Goal: Transaction & Acquisition: Purchase product/service

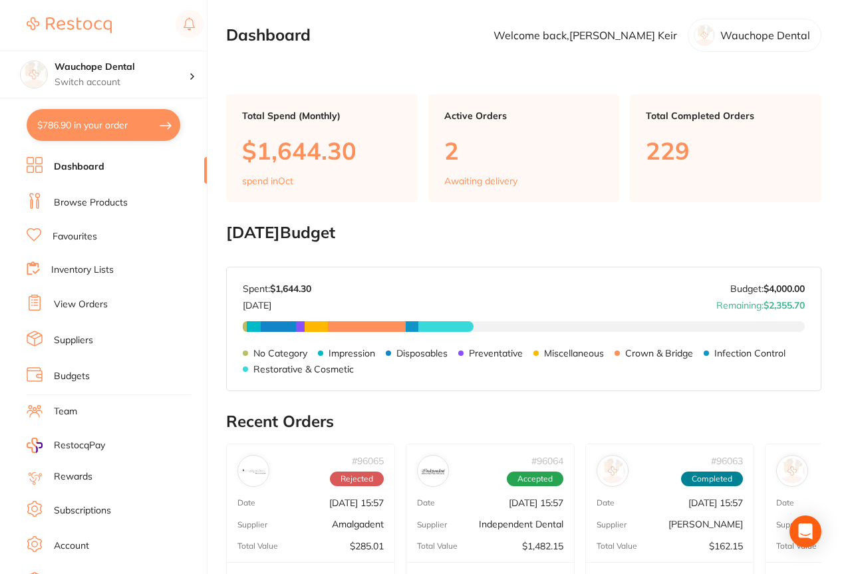
click at [104, 117] on button "$786.90 in your order" at bounding box center [104, 125] width 154 height 32
checkbox input "true"
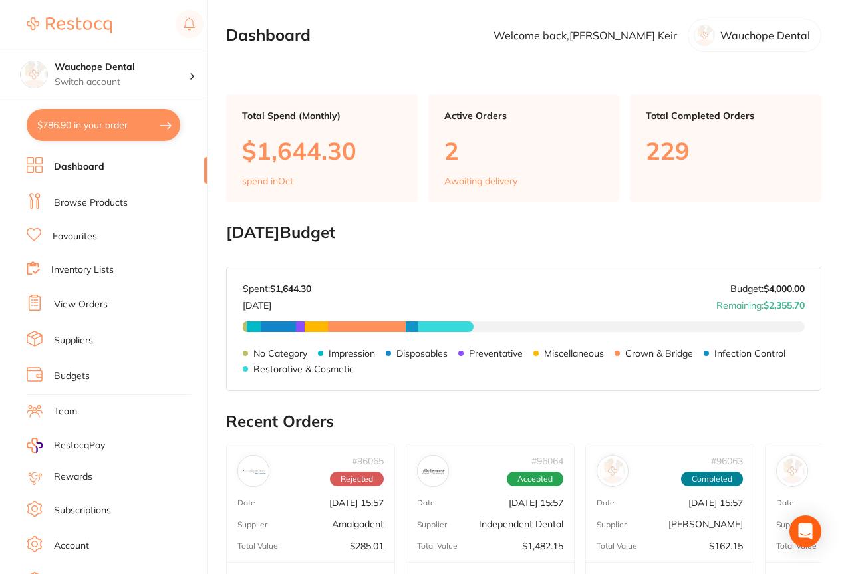
checkbox input "true"
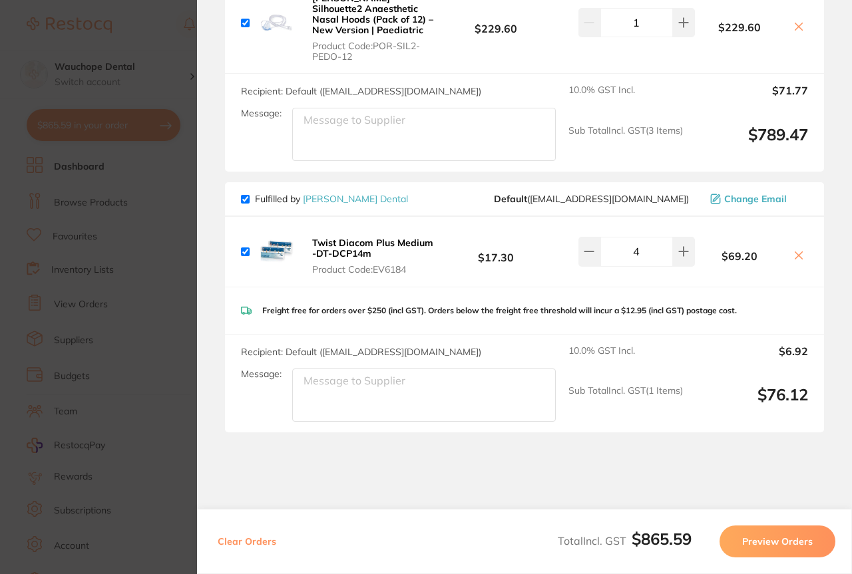
scroll to position [454, 0]
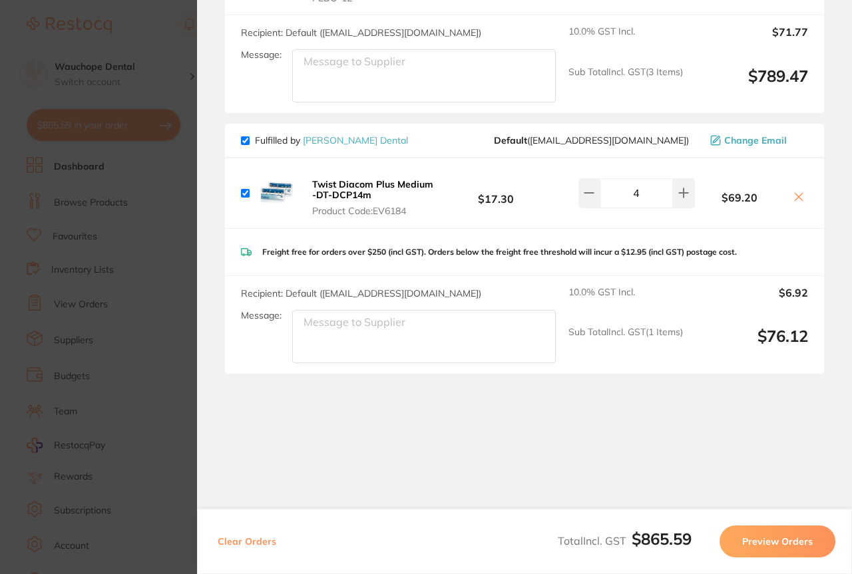
click at [143, 412] on section "Update RRP Set your pre negotiated price for this item. Item Agreed RRP (excl. …" at bounding box center [426, 287] width 852 height 574
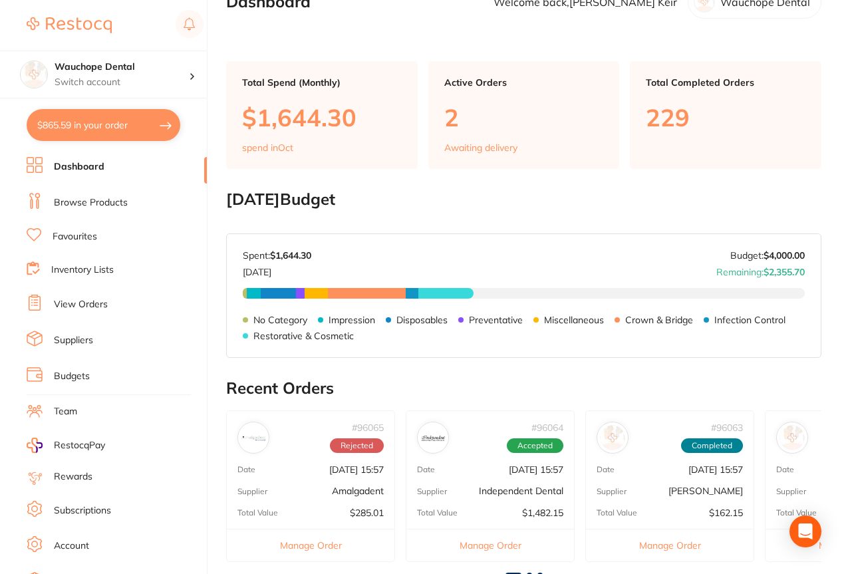
click at [83, 301] on link "View Orders" at bounding box center [81, 304] width 54 height 13
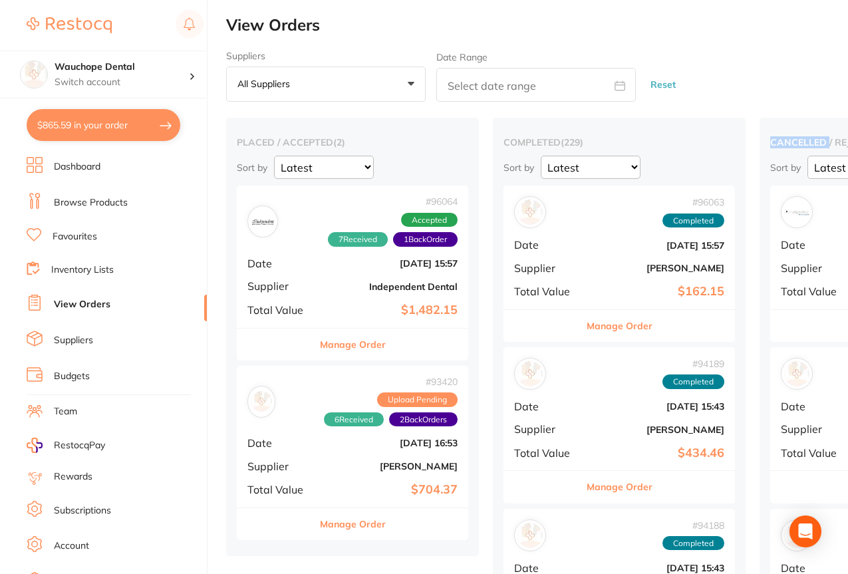
drag, startPoint x: 828, startPoint y: 105, endPoint x: 770, endPoint y: 112, distance: 58.3
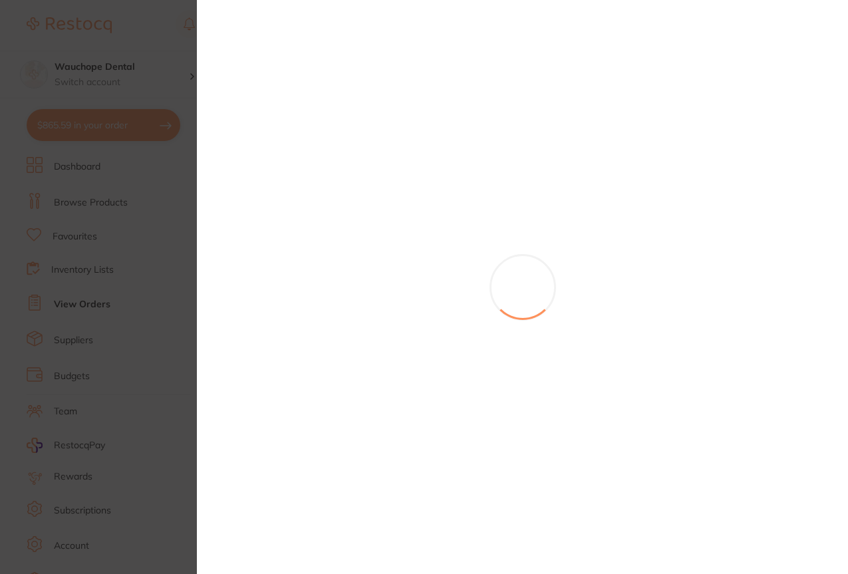
click at [819, 241] on section at bounding box center [424, 287] width 848 height 574
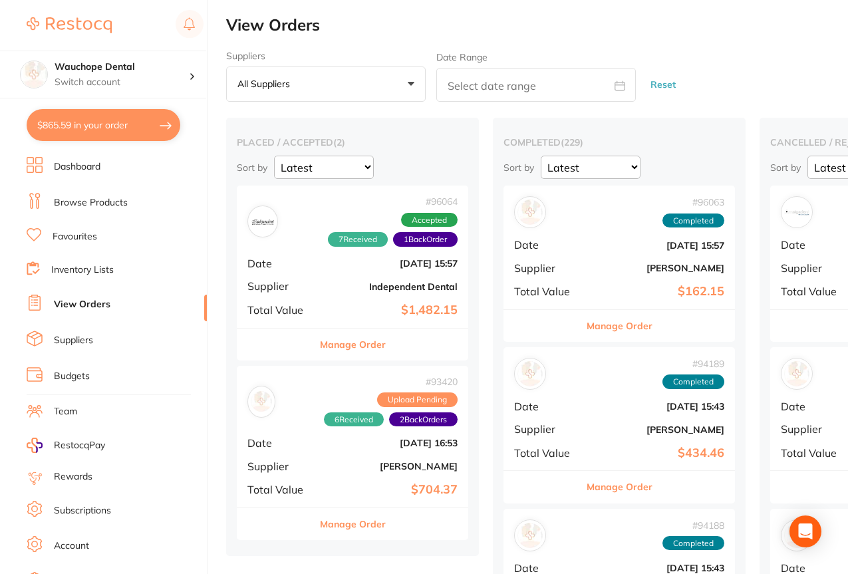
click at [819, 241] on span "Date" at bounding box center [814, 245] width 67 height 12
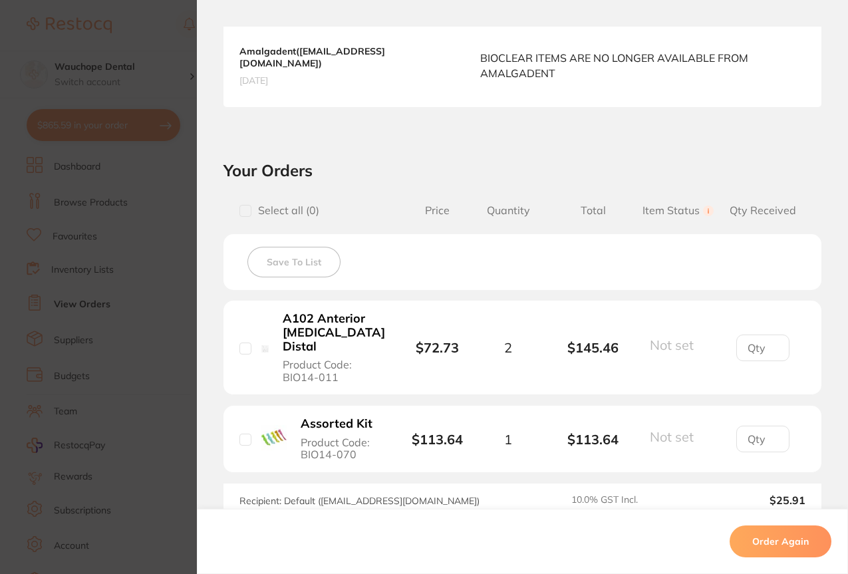
scroll to position [368, 0]
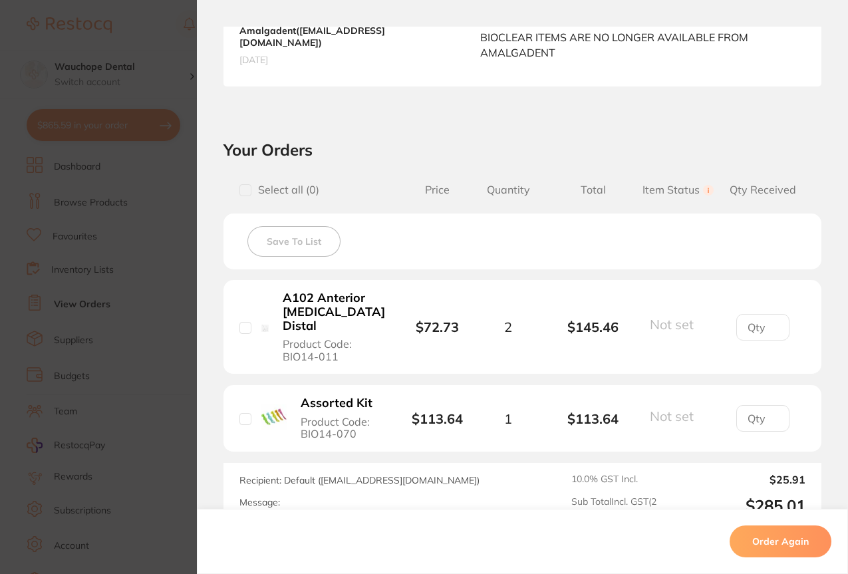
click at [112, 398] on section "Order ID: Restocq- 96065 Order Information Rejected Order Order Date [DATE] 15:…" at bounding box center [424, 287] width 848 height 574
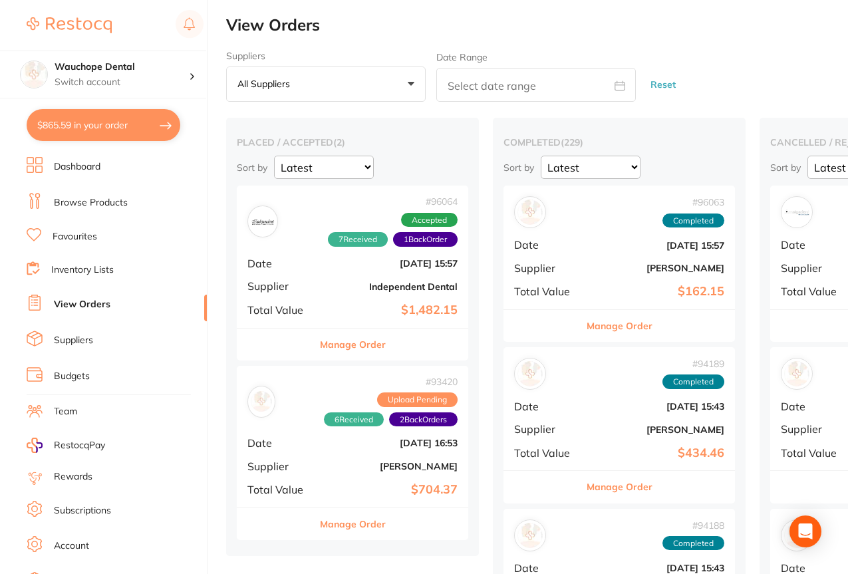
click at [110, 196] on link "Browse Products" at bounding box center [91, 202] width 74 height 13
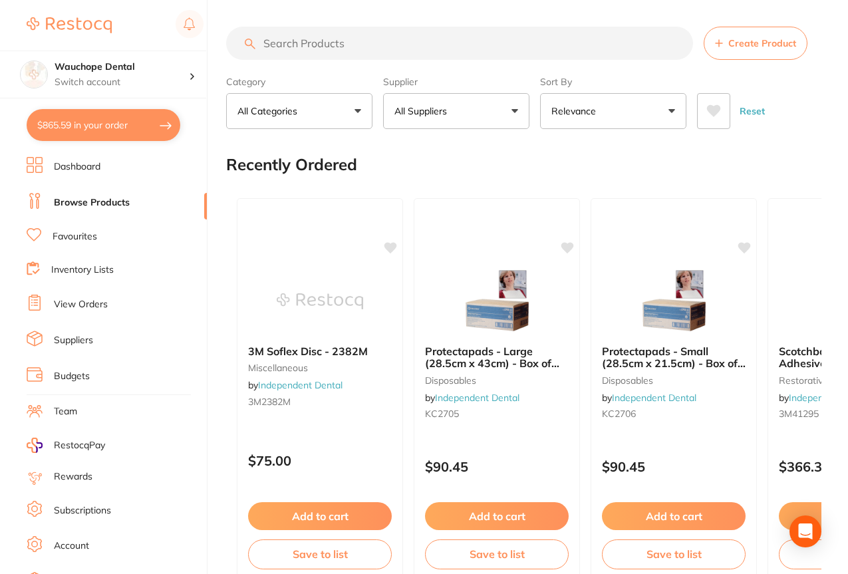
click at [315, 48] on input "search" at bounding box center [459, 43] width 467 height 33
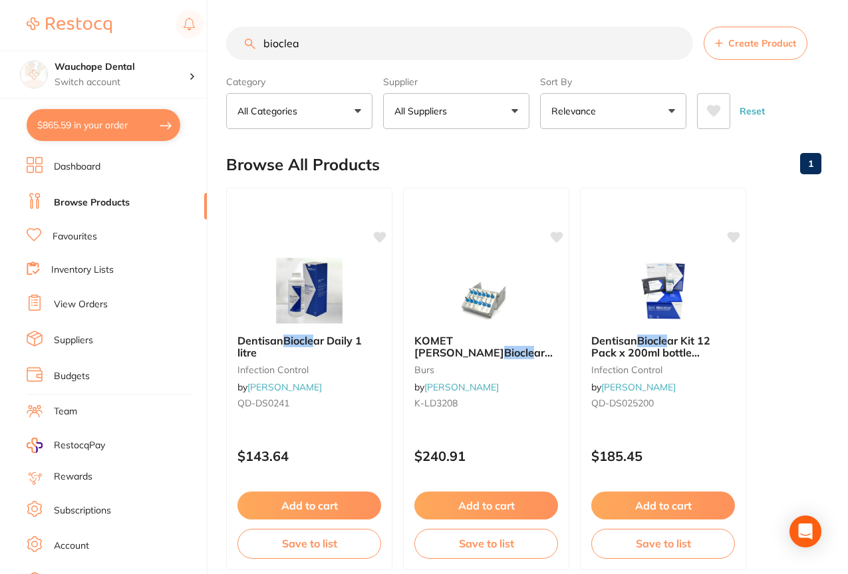
type input "bioclear"
click at [391, 31] on input "bioclear" at bounding box center [459, 43] width 467 height 33
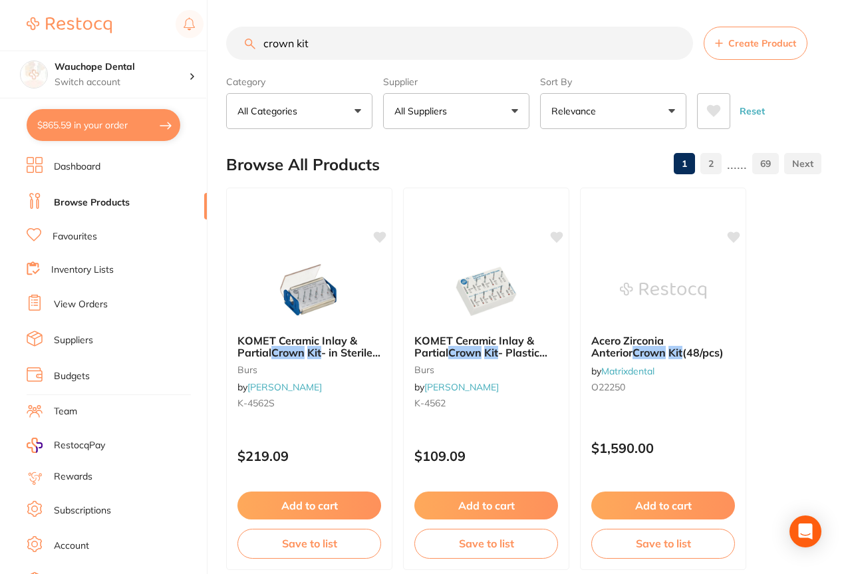
click at [265, 43] on input "crown kit" at bounding box center [459, 43] width 467 height 33
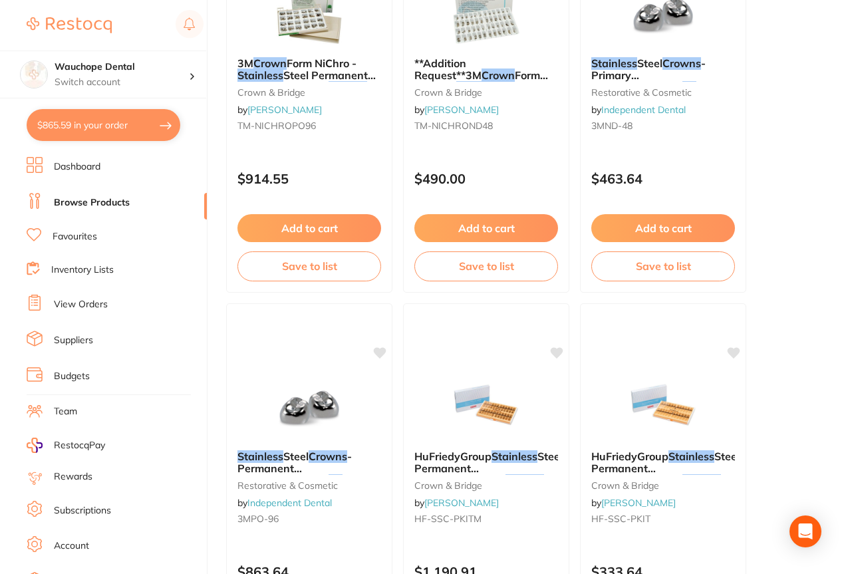
scroll to position [637, 0]
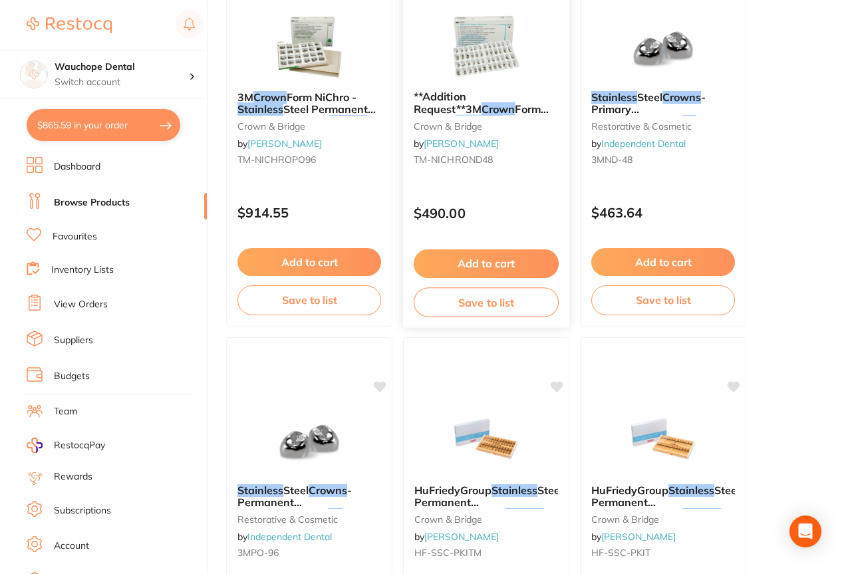
type input "stainless crown kit"
click at [478, 72] on img at bounding box center [485, 46] width 87 height 67
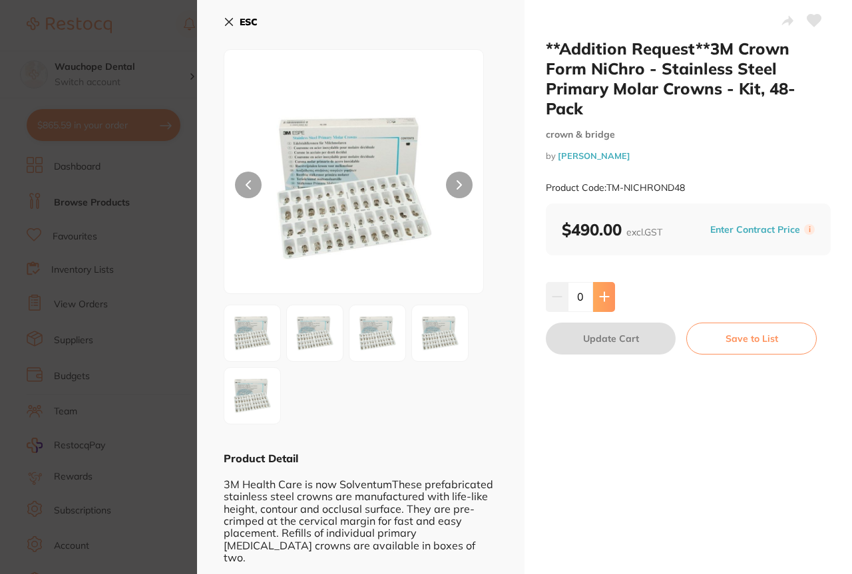
click at [604, 287] on button at bounding box center [604, 296] width 22 height 29
type input "1"
click at [615, 330] on button "Update Cart" at bounding box center [611, 339] width 130 height 32
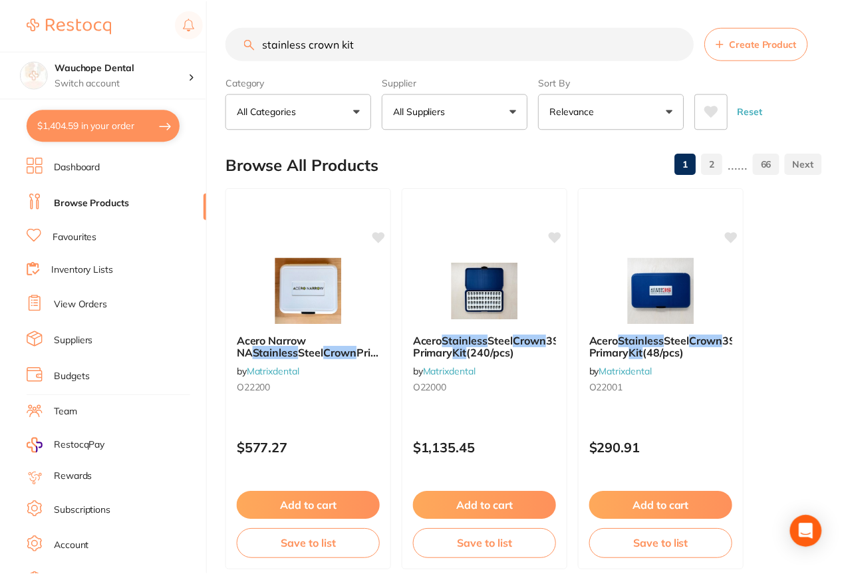
scroll to position [637, 0]
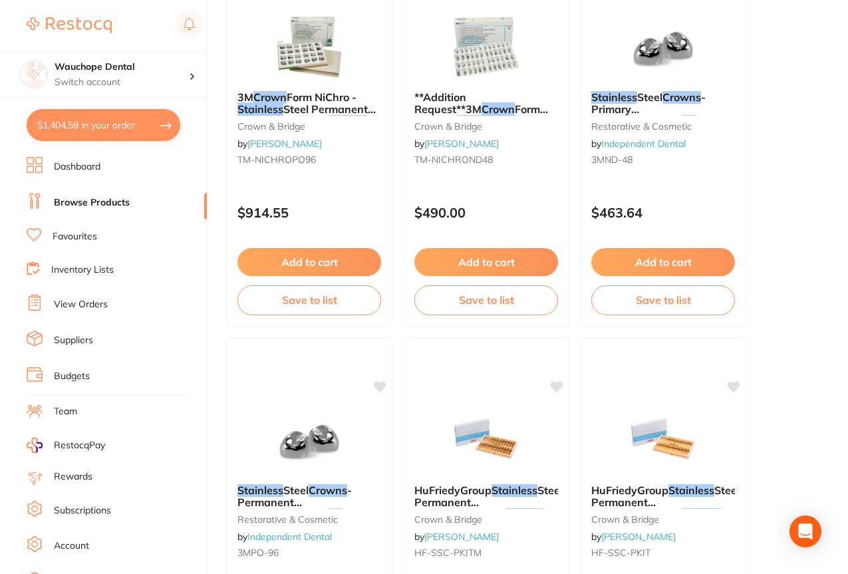
click at [101, 124] on button "$1,404.59 in your order" at bounding box center [104, 125] width 154 height 32
checkbox input "true"
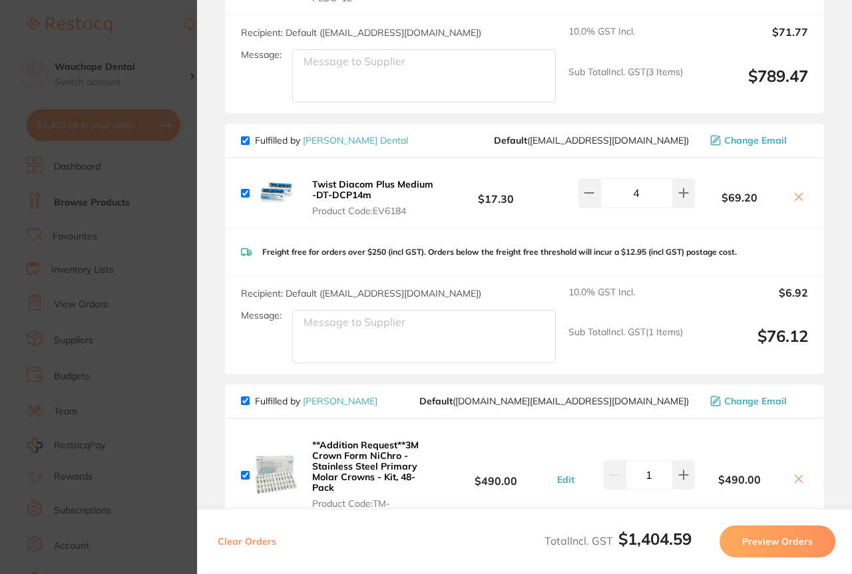
click at [144, 254] on section "Update RRP Set your pre negotiated price for this item. Item Agreed RRP (excl. …" at bounding box center [426, 287] width 852 height 574
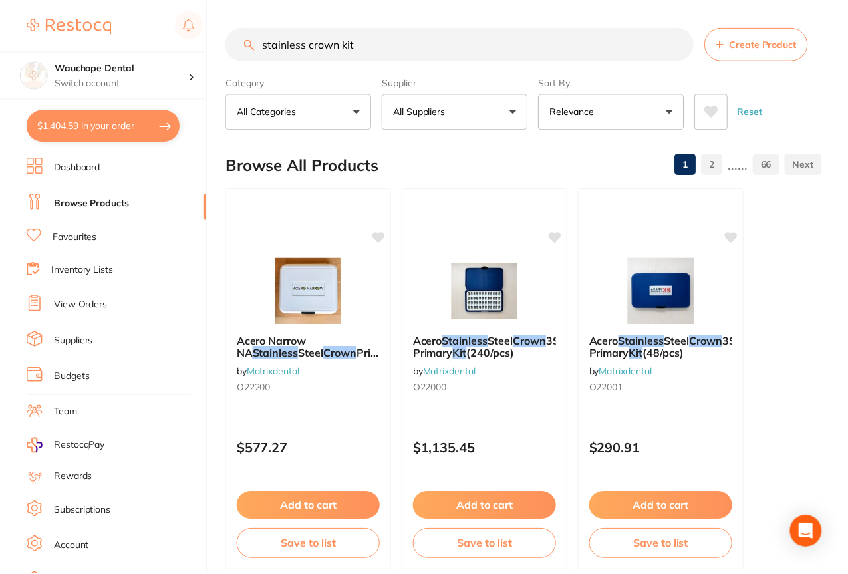
scroll to position [637, 0]
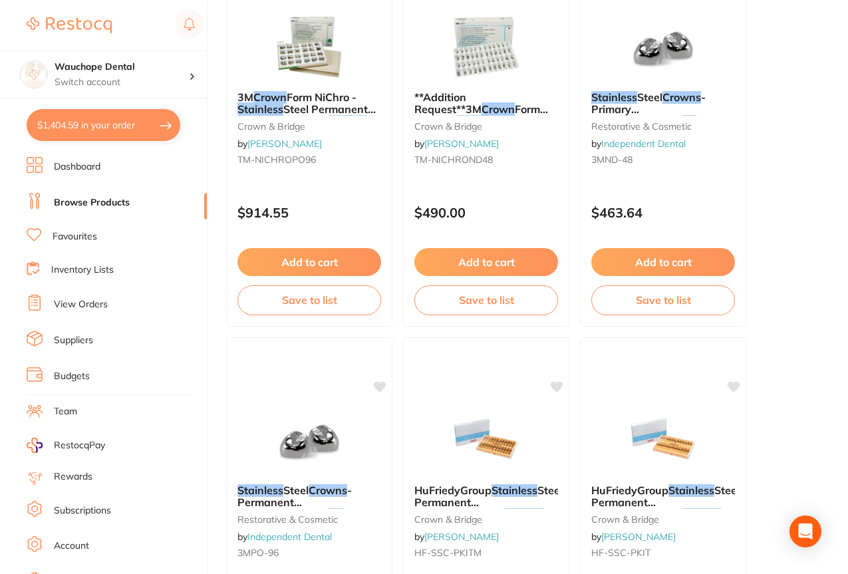
click at [100, 229] on li "Favourites" at bounding box center [117, 236] width 180 height 17
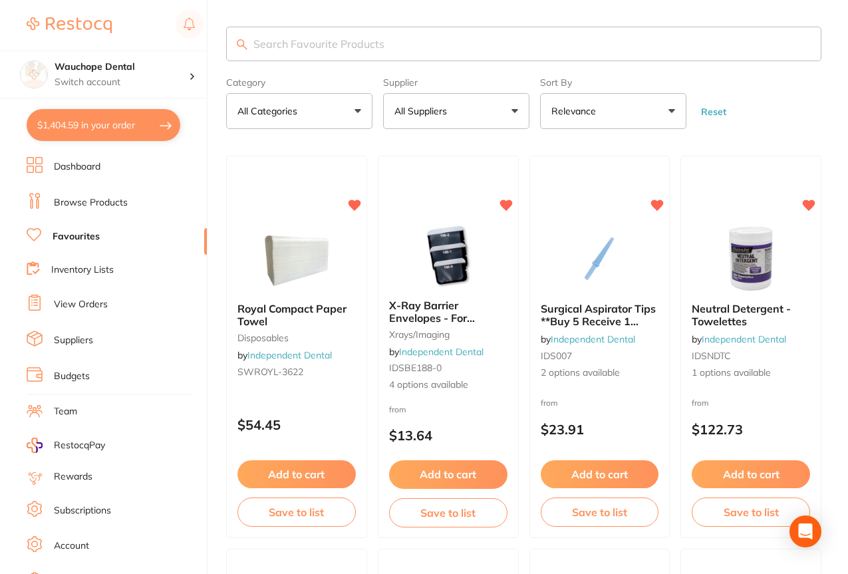
click at [360, 47] on input "search" at bounding box center [523, 44] width 595 height 35
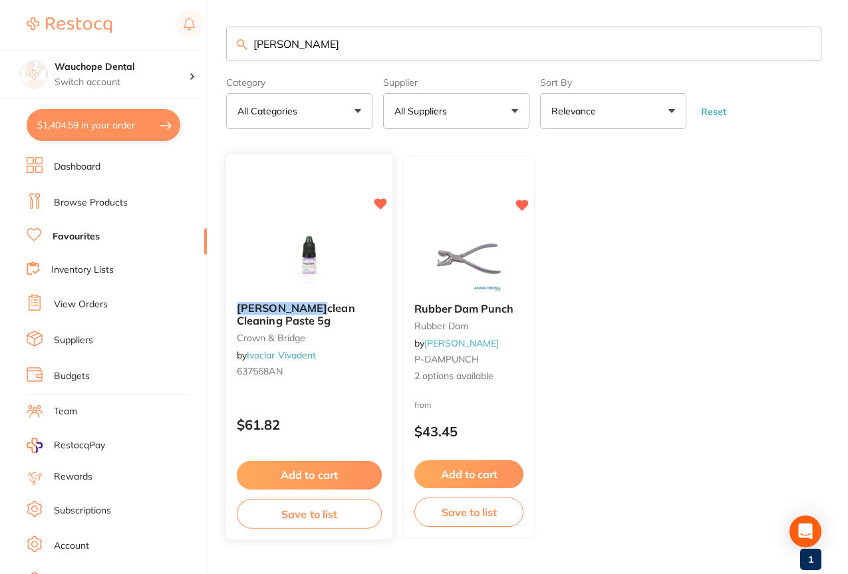
type input "[PERSON_NAME]"
click at [329, 467] on button "Add to cart" at bounding box center [309, 475] width 145 height 29
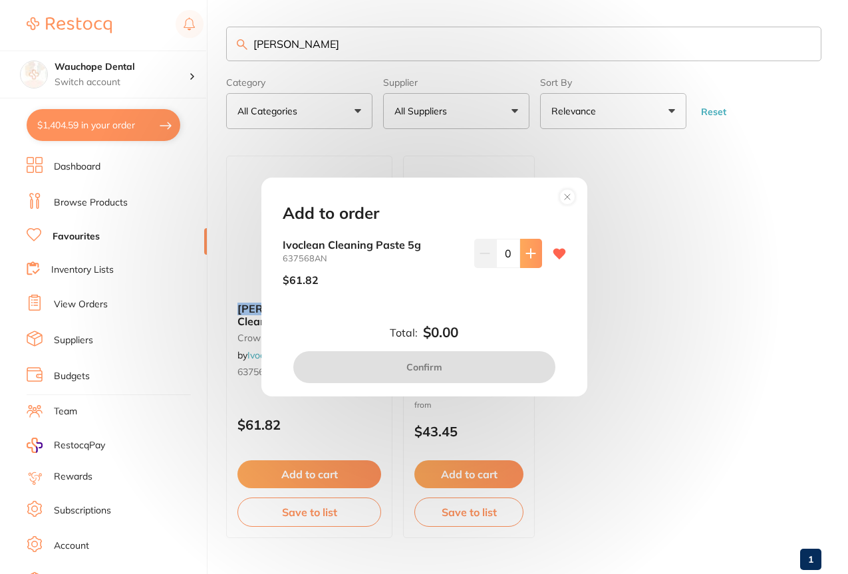
click at [532, 250] on icon at bounding box center [531, 253] width 11 height 11
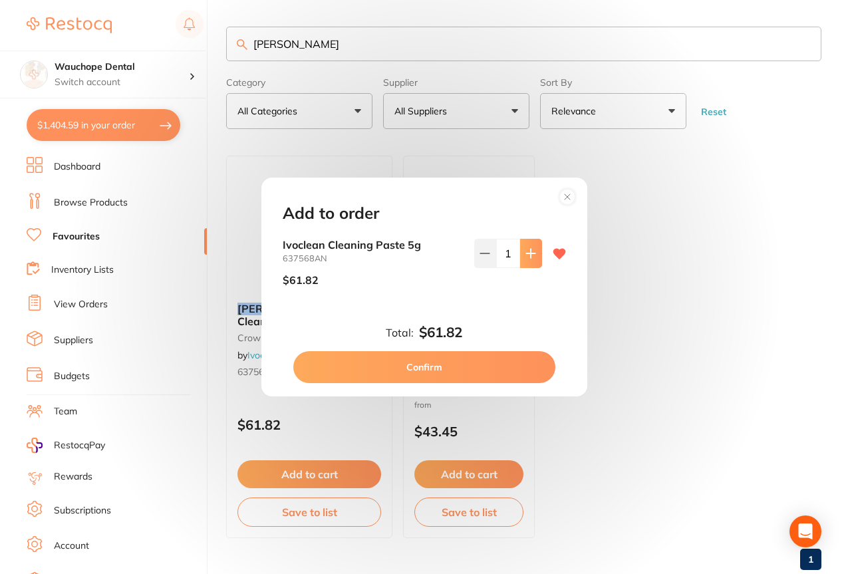
click at [532, 250] on icon at bounding box center [531, 253] width 11 height 11
type input "2"
click at [503, 370] on button "Confirm" at bounding box center [424, 367] width 262 height 32
checkbox input "false"
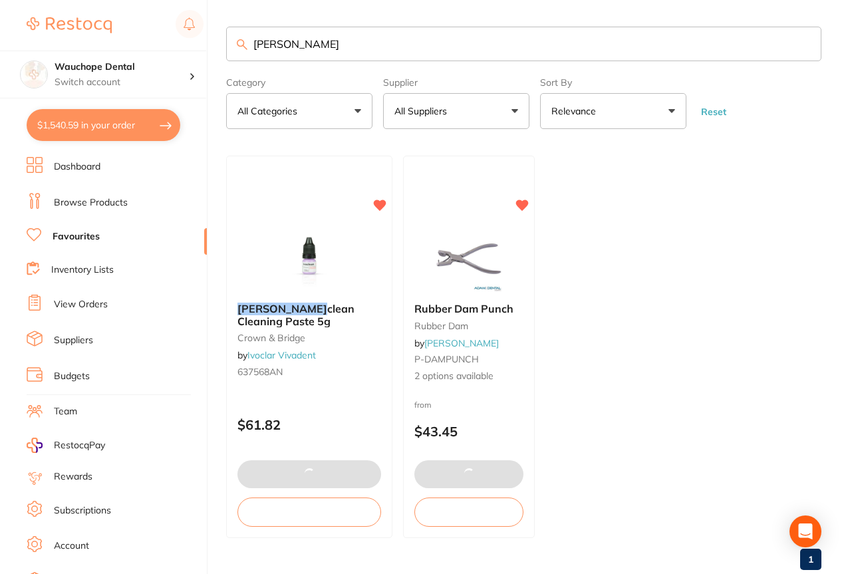
click at [297, 32] on input "[PERSON_NAME]" at bounding box center [523, 44] width 595 height 35
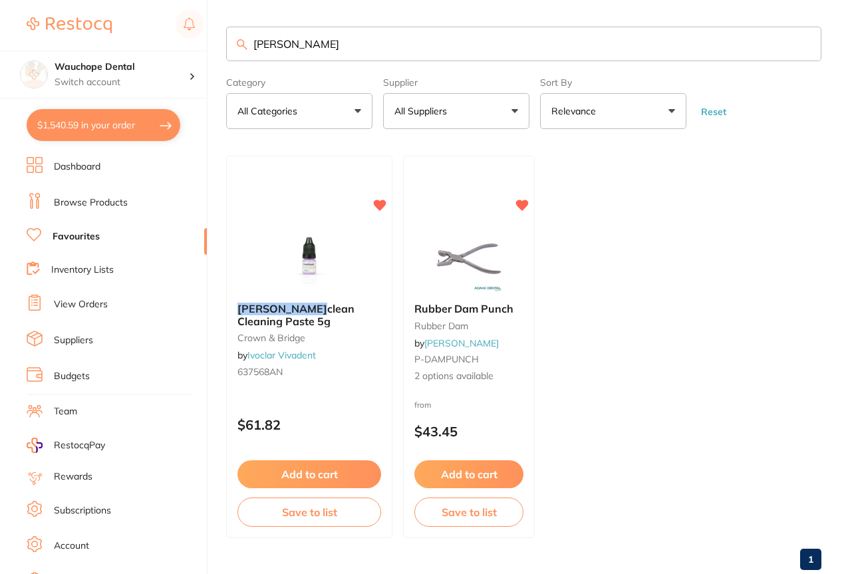
click at [297, 32] on input "[PERSON_NAME]" at bounding box center [523, 44] width 595 height 35
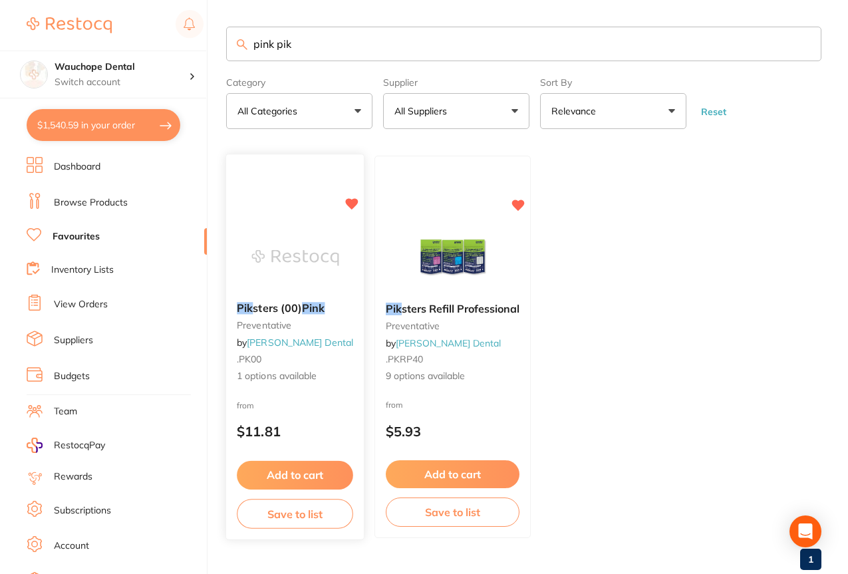
type input "pink pik"
click at [309, 251] on img at bounding box center [294, 258] width 87 height 67
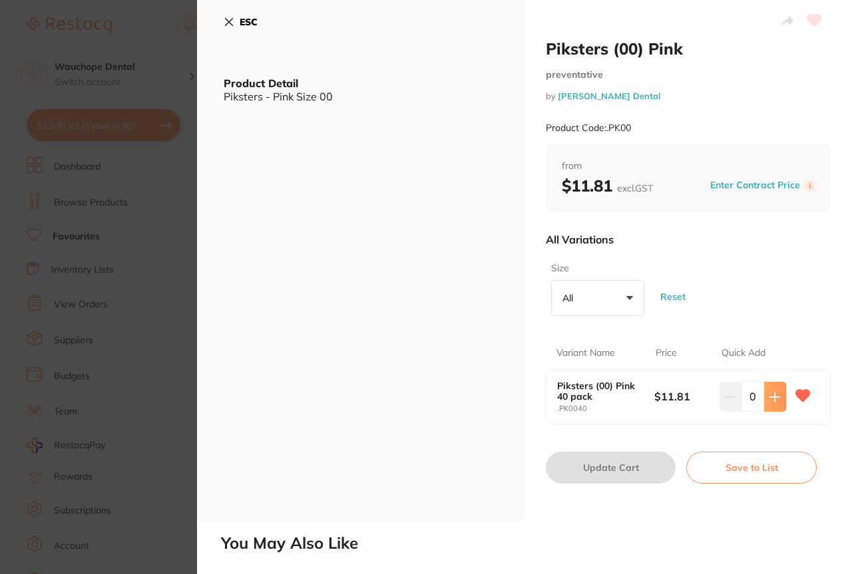
click at [769, 401] on icon at bounding box center [774, 397] width 11 height 11
type input "2"
click at [594, 468] on button "Update Cart" at bounding box center [611, 468] width 130 height 32
checkbox input "false"
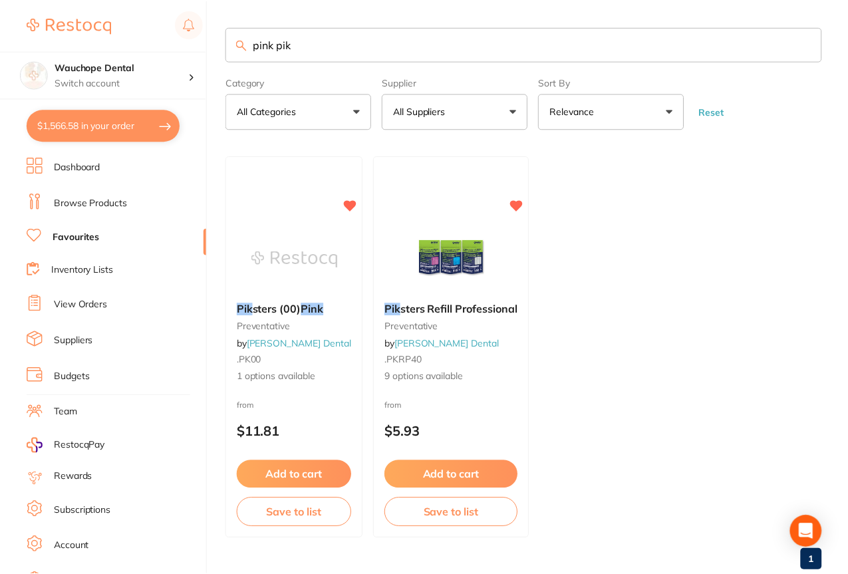
scroll to position [33, 0]
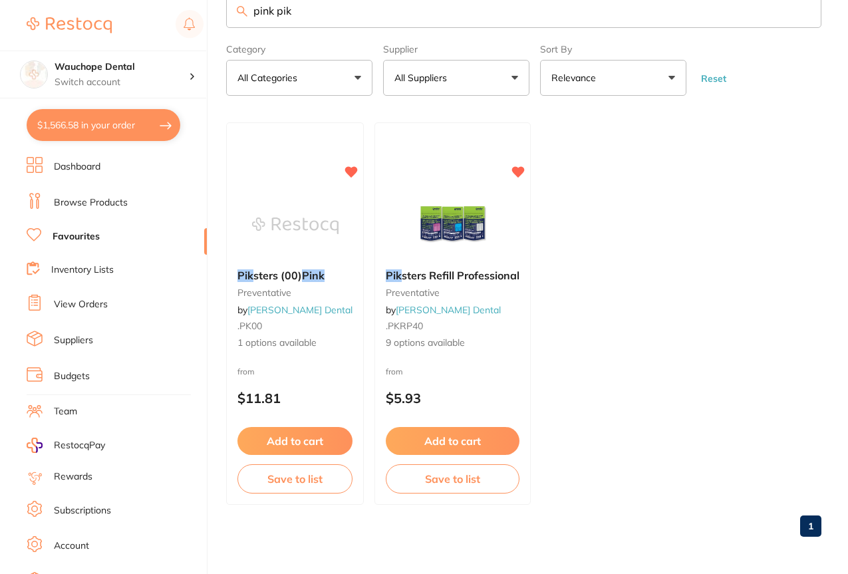
click at [323, 23] on input "pink pik" at bounding box center [523, 10] width 595 height 35
click at [323, 23] on input "pin" at bounding box center [523, 10] width 595 height 35
type input "p"
click at [323, 23] on input "search" at bounding box center [523, 10] width 595 height 35
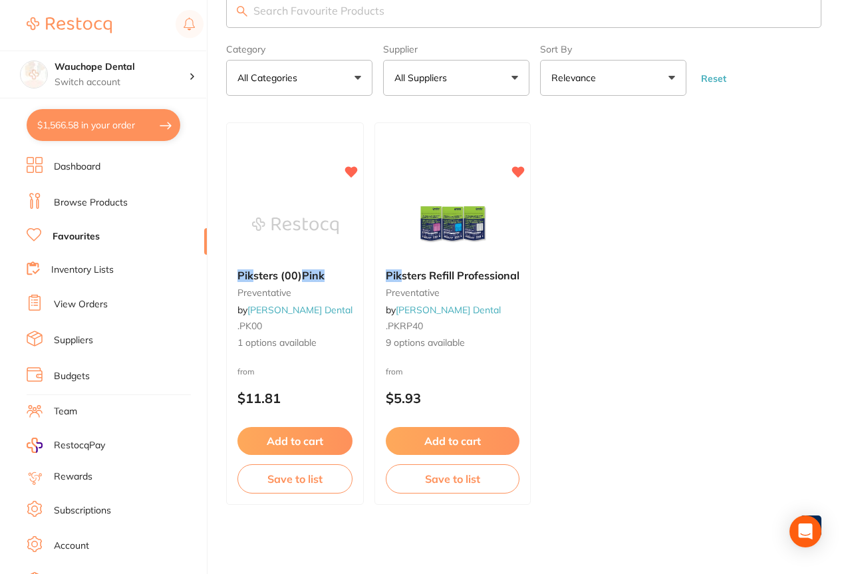
click at [323, 23] on input "search" at bounding box center [523, 10] width 595 height 35
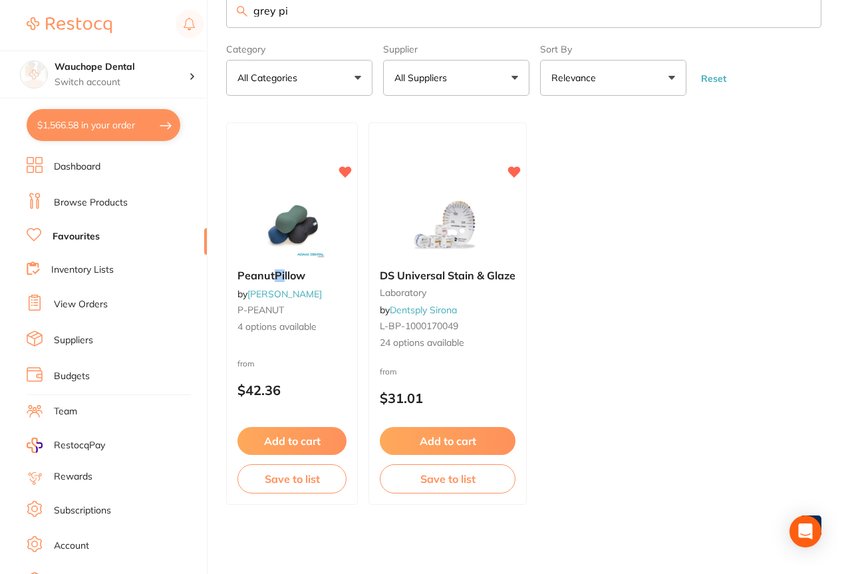
click at [444, 94] on button "All Suppliers" at bounding box center [456, 78] width 146 height 36
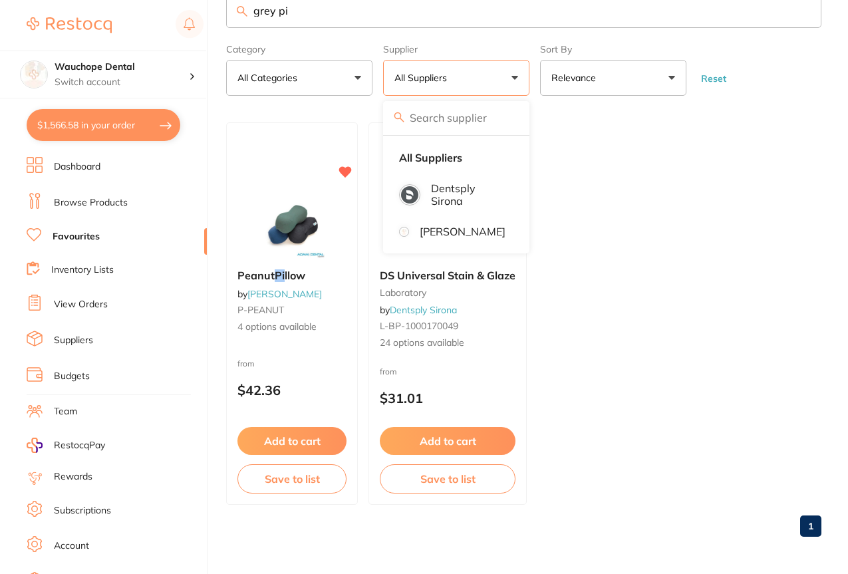
scroll to position [27, 0]
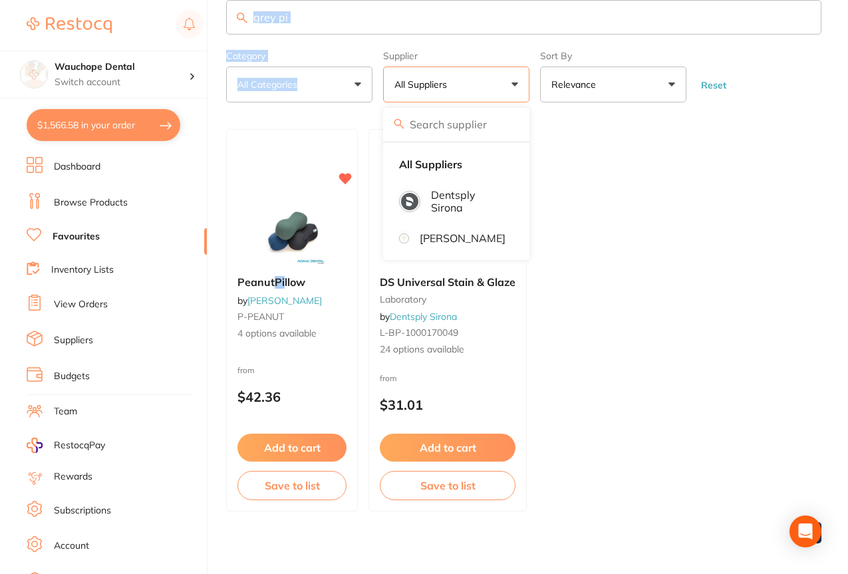
click at [381, 27] on section "grey pi Category All Categories All Categories laboratory Clear Category false …" at bounding box center [523, 51] width 595 height 102
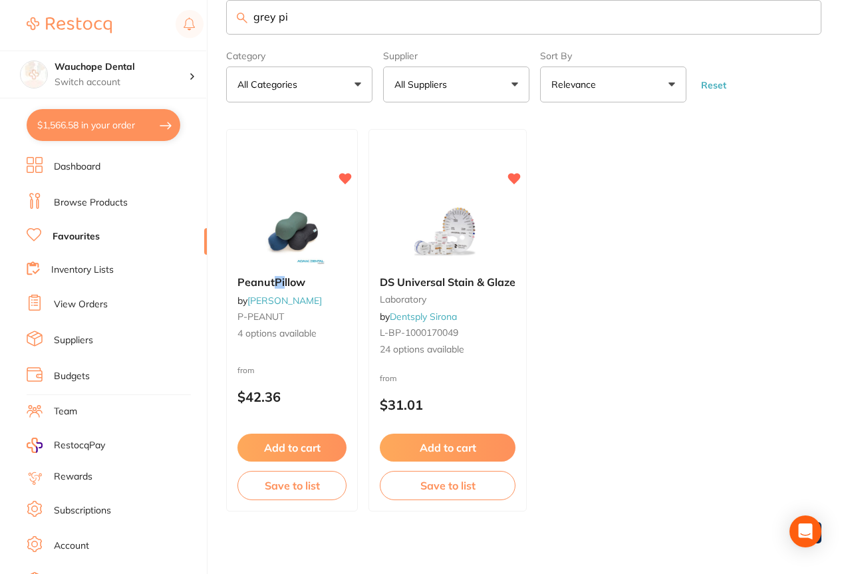
click at [381, 27] on input "grey pi" at bounding box center [523, 17] width 595 height 35
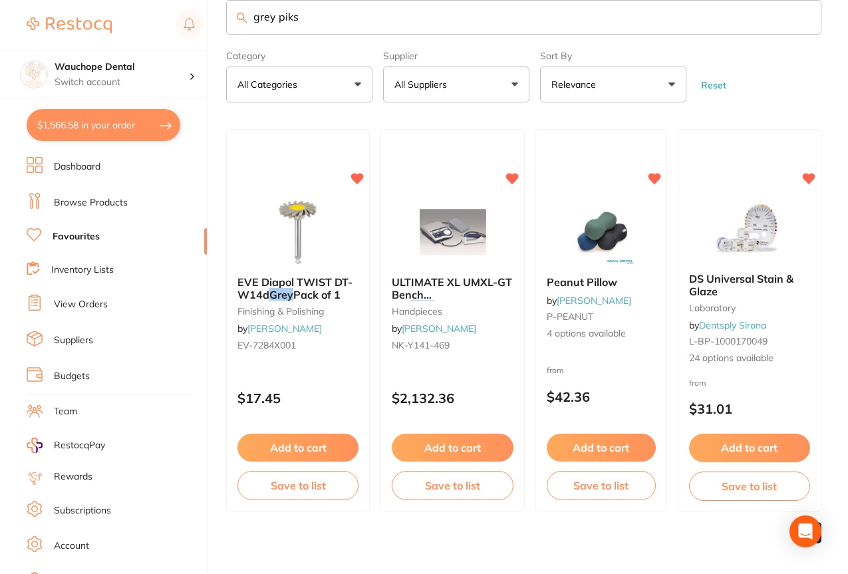
click at [277, 18] on input "grey piks" at bounding box center [523, 17] width 595 height 35
click at [274, 17] on input "grey piks" at bounding box center [523, 17] width 595 height 35
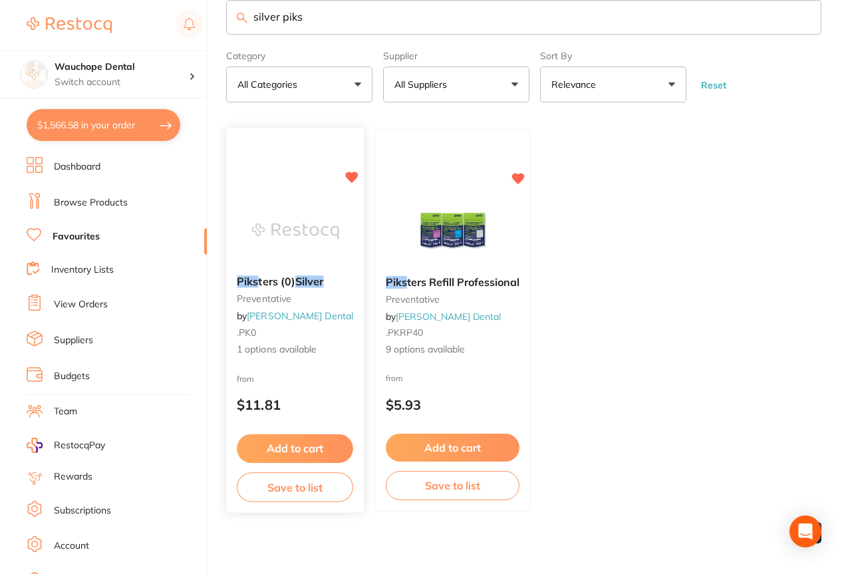
type input "silver piks"
click at [278, 194] on div "Piks ters (0) Silver preventative by [PERSON_NAME] Dental .PK0 1 options availa…" at bounding box center [295, 321] width 139 height 387
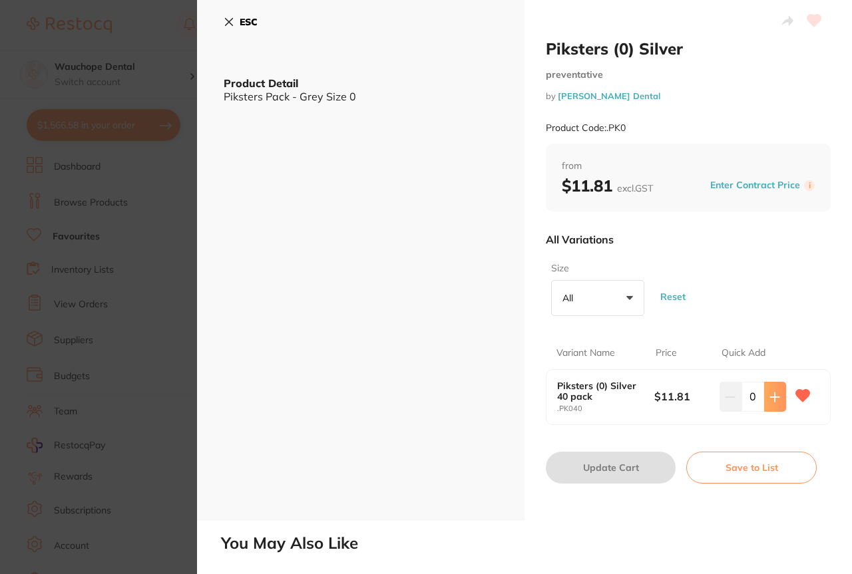
click at [774, 402] on icon at bounding box center [774, 397] width 11 height 11
type input "2"
click at [635, 470] on button "Update Cart" at bounding box center [611, 468] width 130 height 32
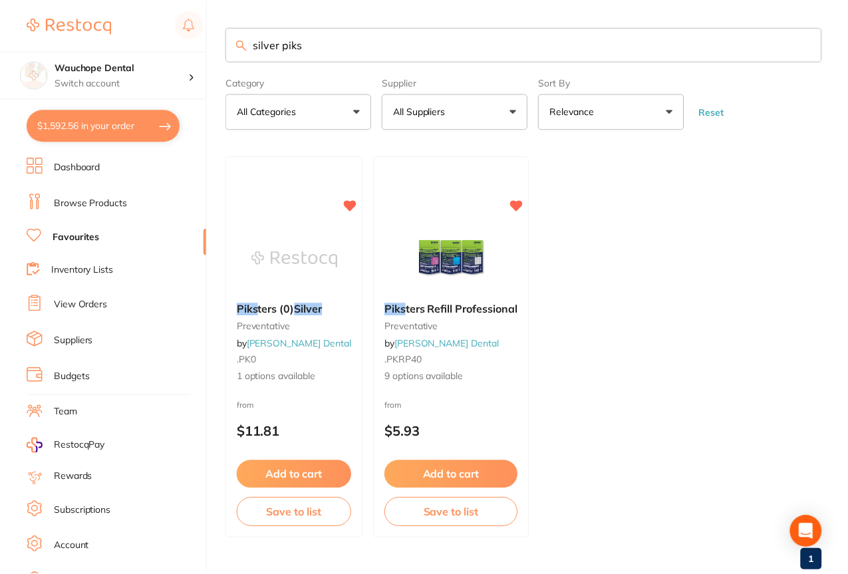
scroll to position [27, 0]
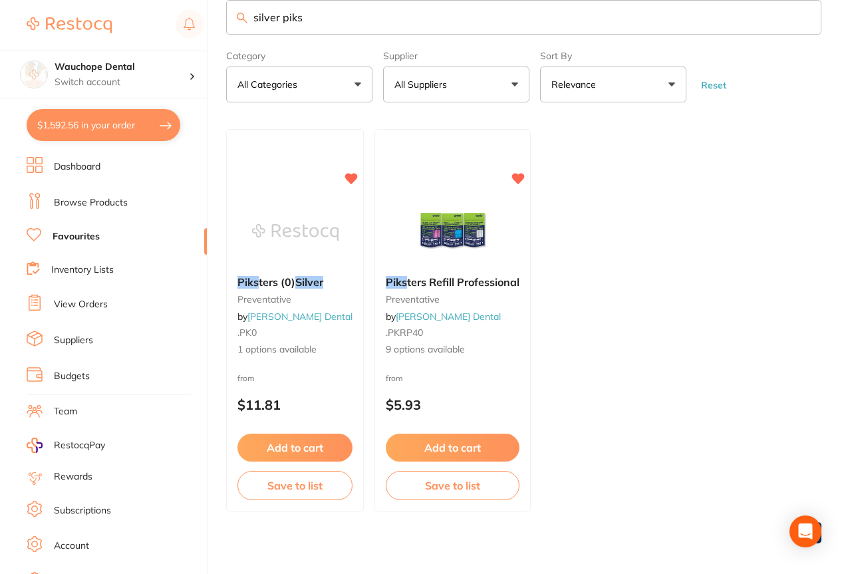
click at [327, 29] on input "silver piks" at bounding box center [523, 17] width 595 height 35
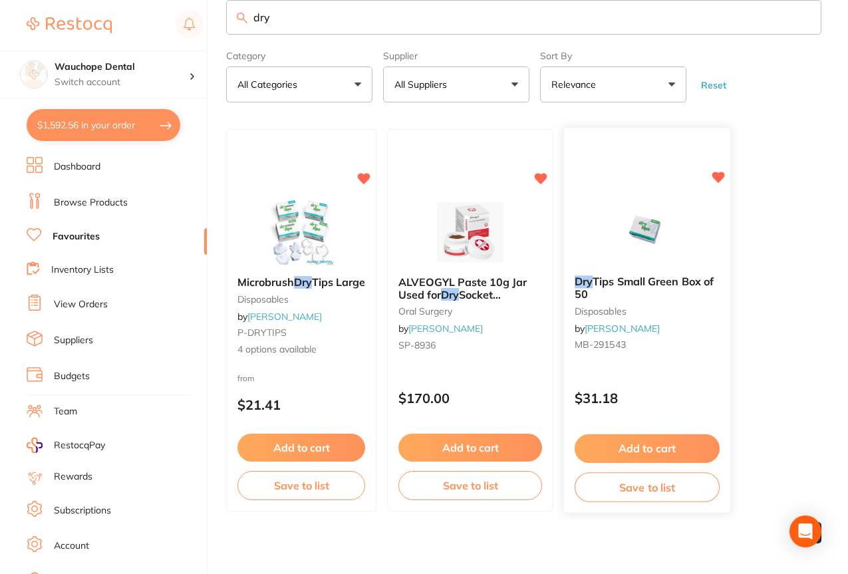
type input "dry"
click at [620, 190] on div "Dry Tips Small Green Box of 50 disposables by [PERSON_NAME] MB-291543 $31.18 Ad…" at bounding box center [647, 320] width 166 height 383
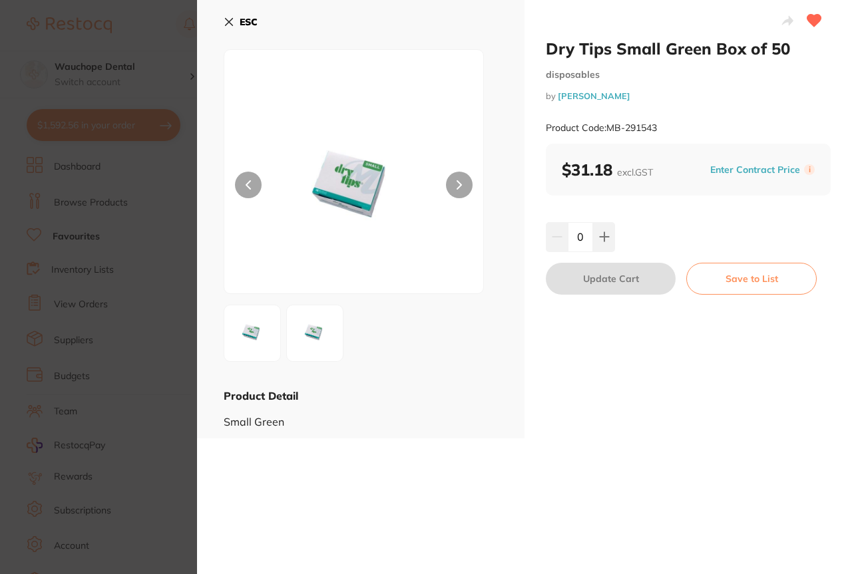
click at [127, 148] on section "Dry Tips Small Green Box of 50 disposables by [PERSON_NAME] Product Code: MB-29…" at bounding box center [426, 287] width 852 height 574
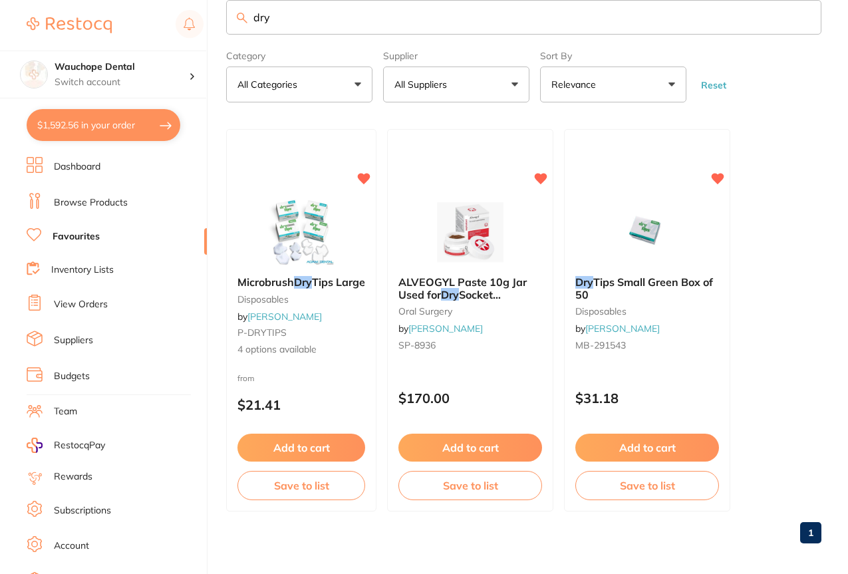
scroll to position [33, 0]
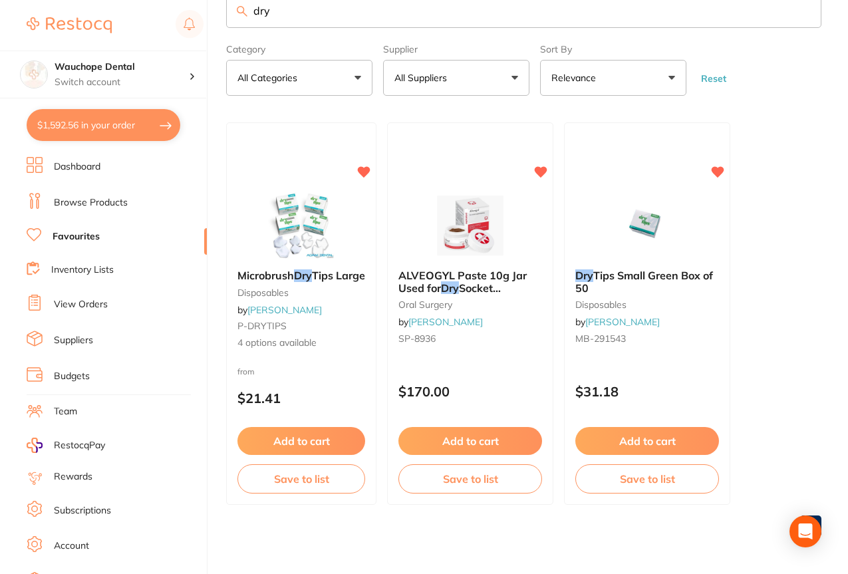
click at [91, 192] on ul "Dashboard Browse Products Favourites Inventory Lists View Orders Suppliers Budg…" at bounding box center [117, 386] width 180 height 459
click at [90, 201] on link "Browse Products" at bounding box center [91, 202] width 74 height 13
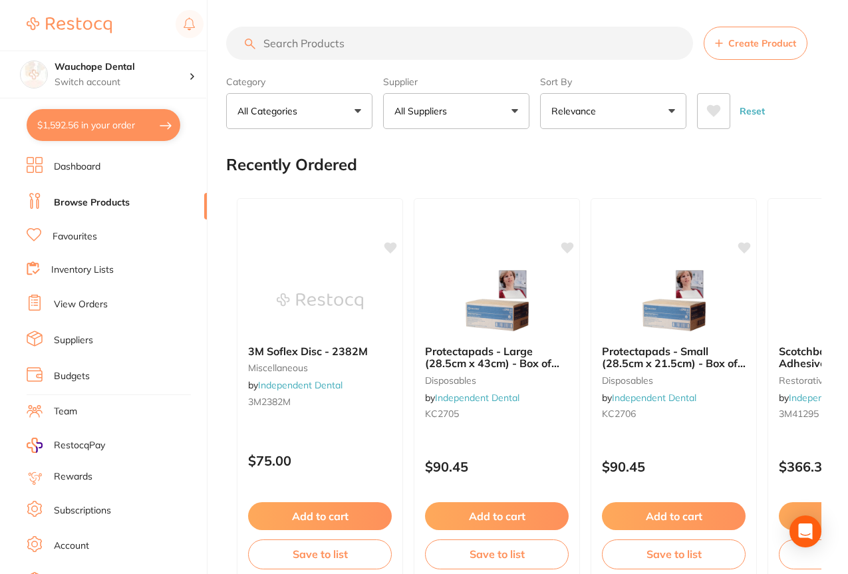
click at [407, 108] on p "All Suppliers" at bounding box center [424, 110] width 58 height 13
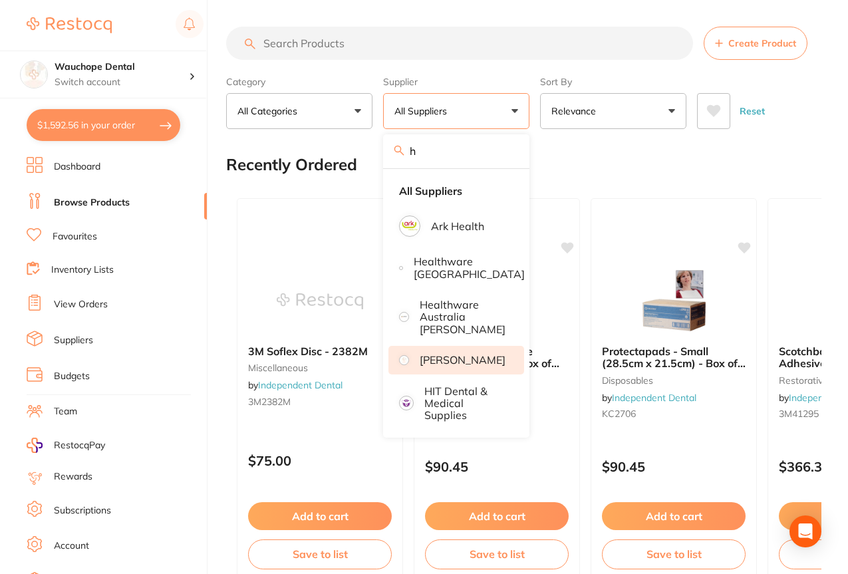
type input "h"
click at [448, 357] on p "[PERSON_NAME]" at bounding box center [463, 360] width 86 height 12
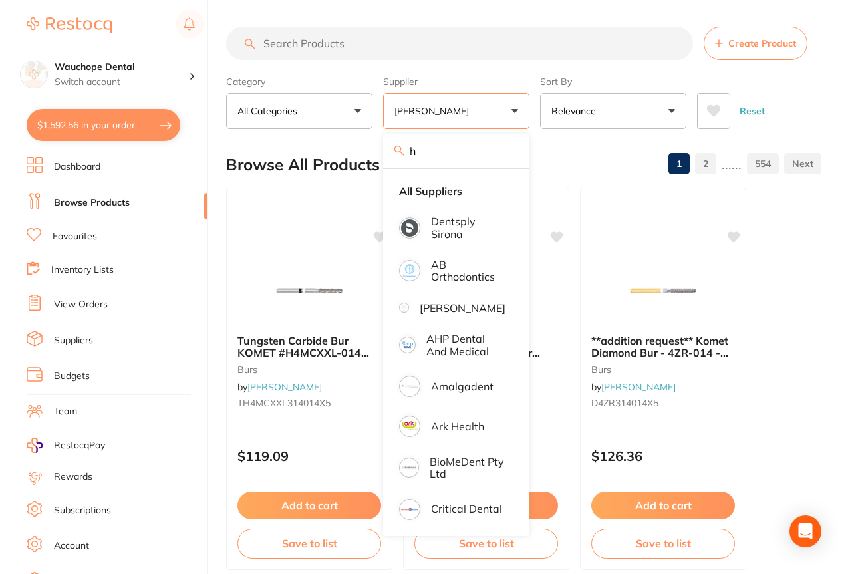
click at [383, 33] on input "search" at bounding box center [459, 43] width 467 height 33
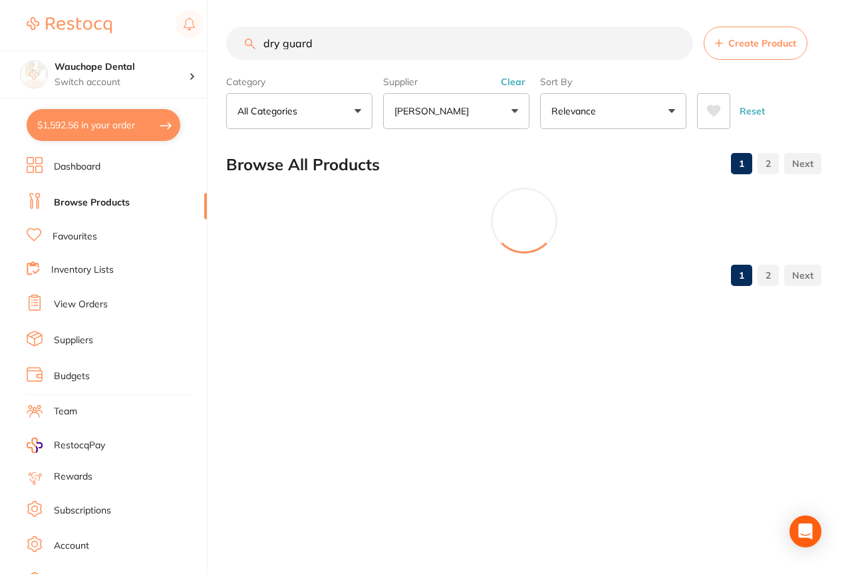
type input "dry guards"
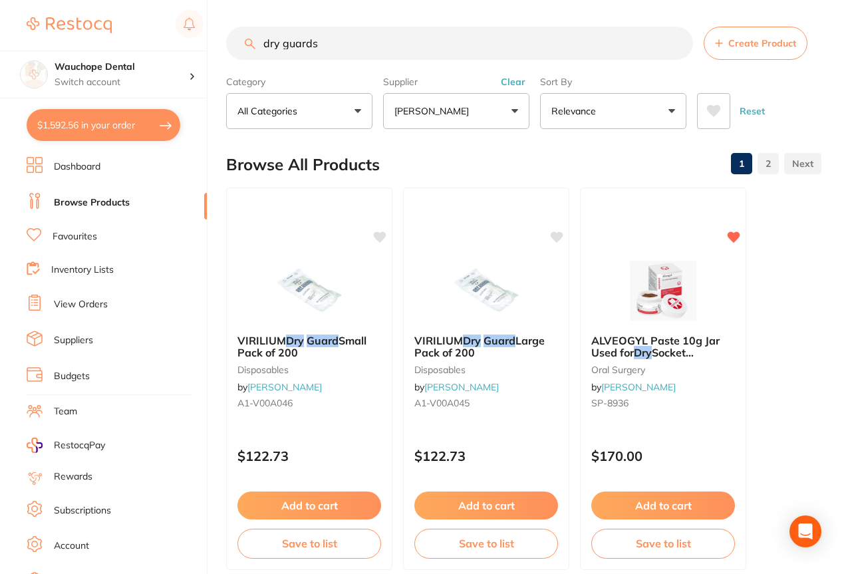
click at [331, 50] on input "dry guards" at bounding box center [459, 43] width 467 height 33
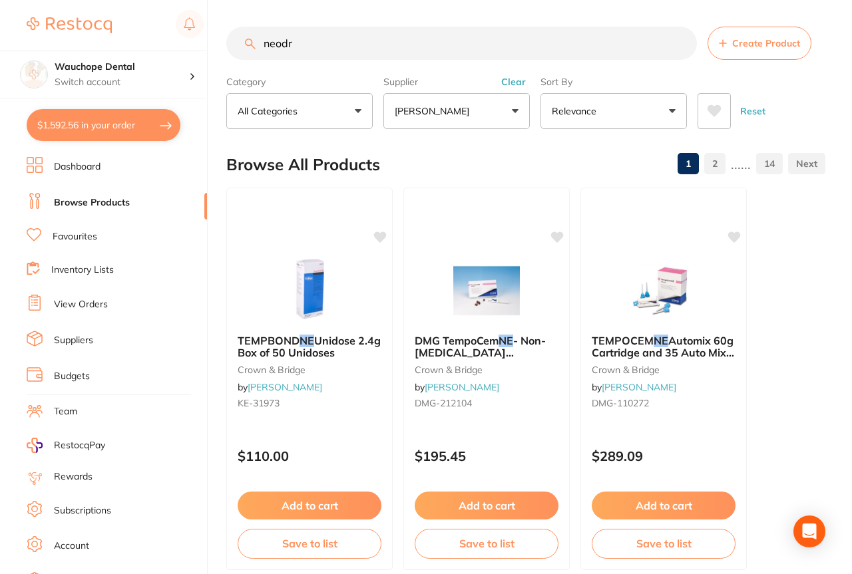
type input "neodry"
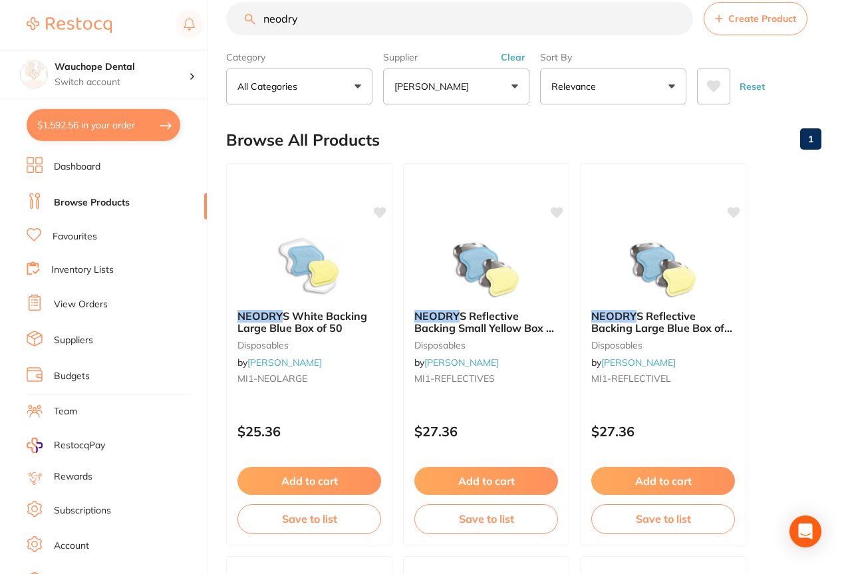
scroll to position [31, 0]
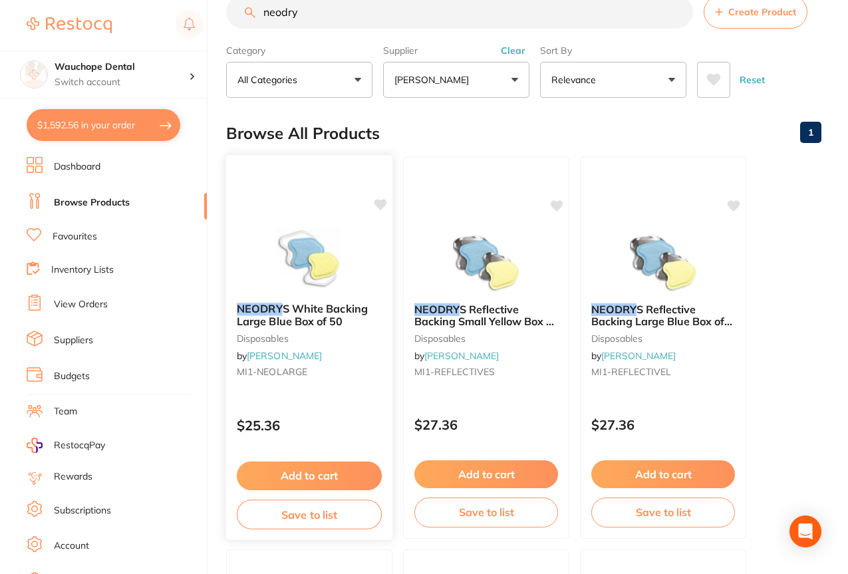
type input "neodry"
click at [307, 236] on img at bounding box center [308, 258] width 87 height 67
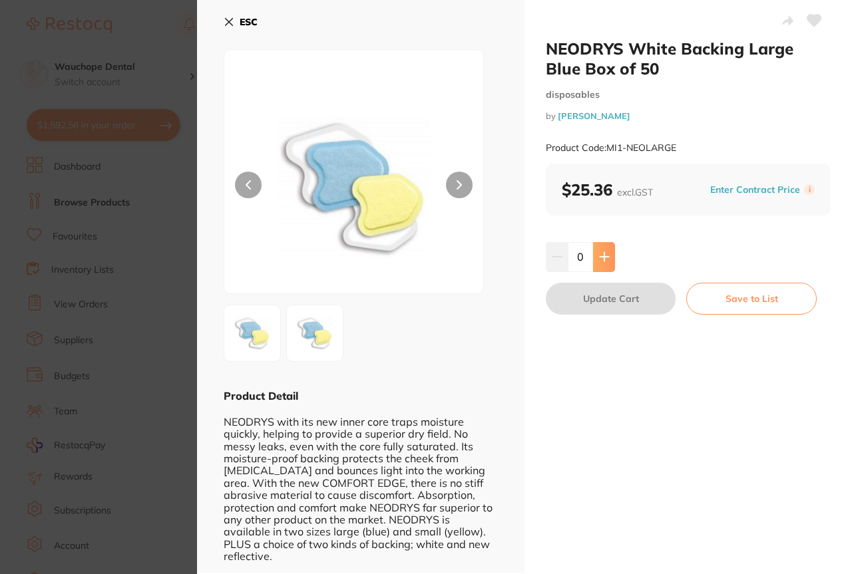
click at [606, 246] on button at bounding box center [604, 256] width 22 height 29
click at [604, 253] on icon at bounding box center [604, 256] width 11 height 11
type input "4"
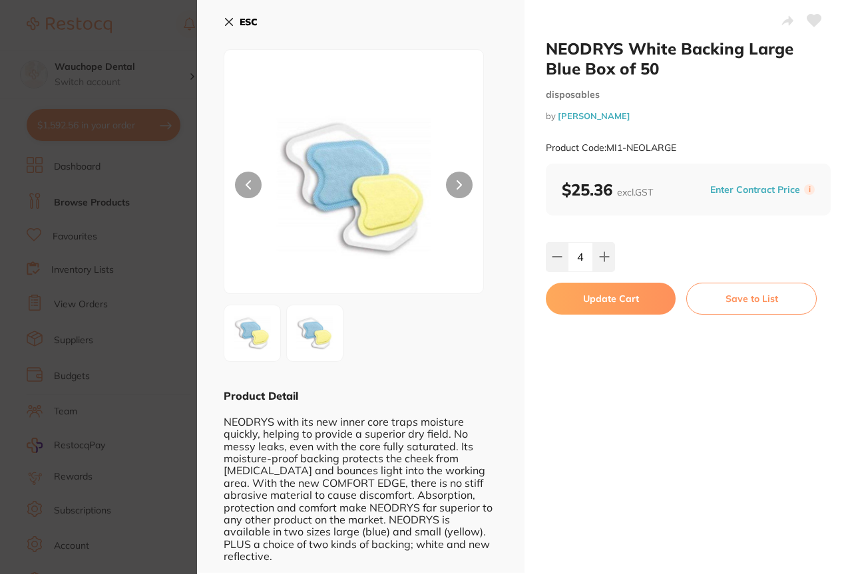
click at [607, 296] on button "Update Cart" at bounding box center [611, 299] width 130 height 32
checkbox input "false"
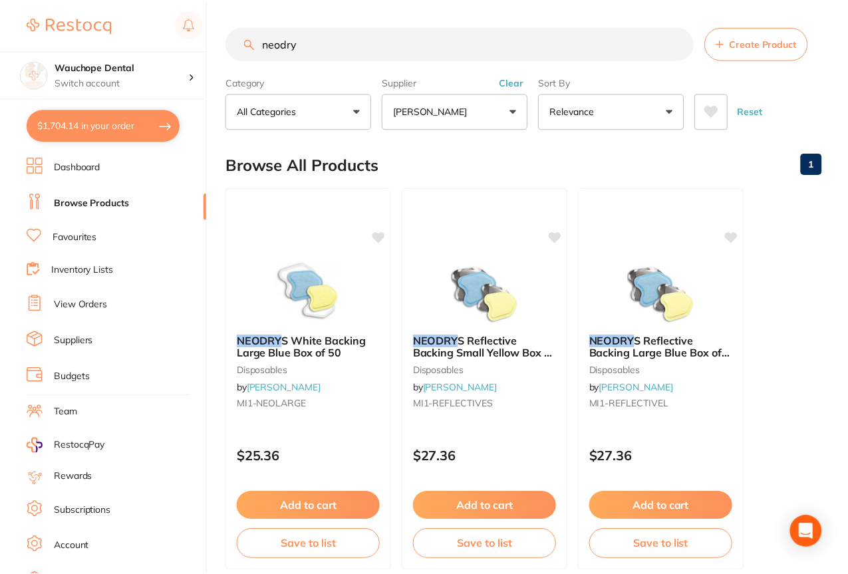
scroll to position [31, 0]
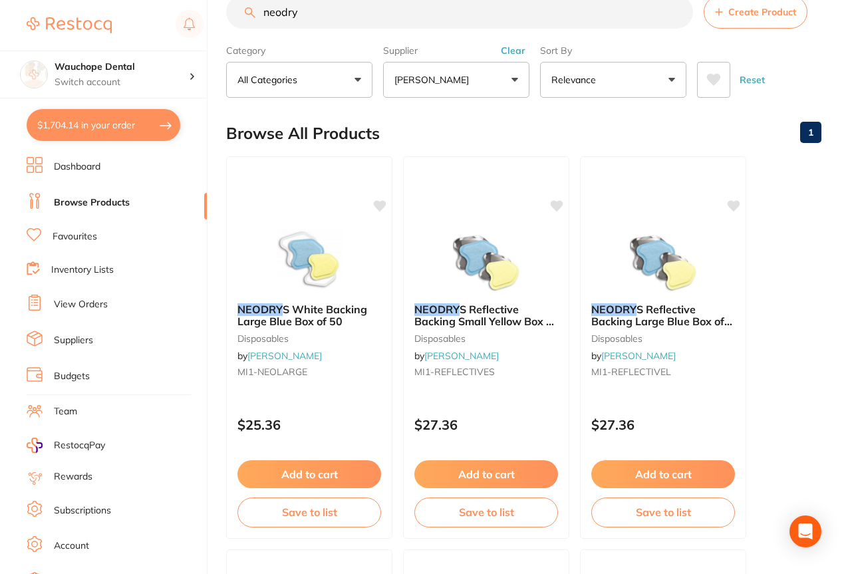
click at [326, 17] on input "neodry" at bounding box center [459, 11] width 467 height 33
click at [71, 242] on link "Favourites" at bounding box center [75, 236] width 45 height 13
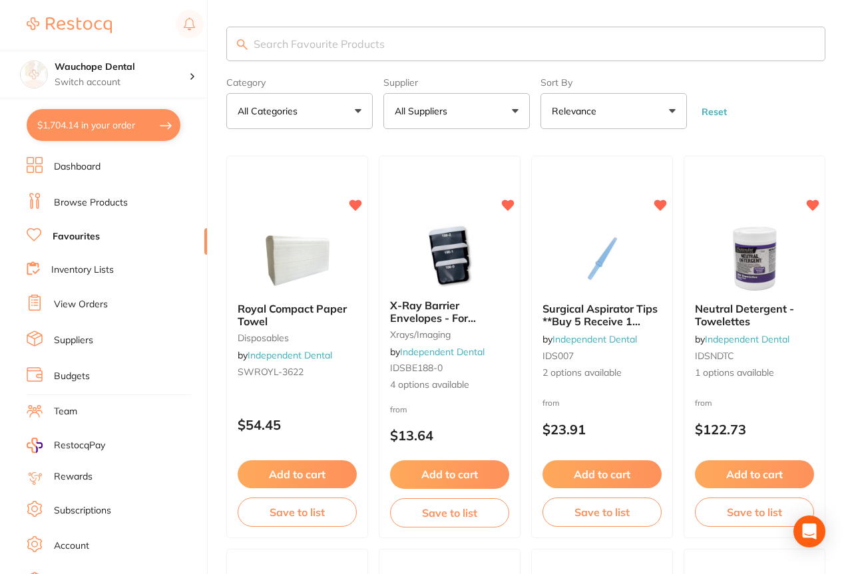
click at [397, 43] on input "search" at bounding box center [525, 44] width 599 height 35
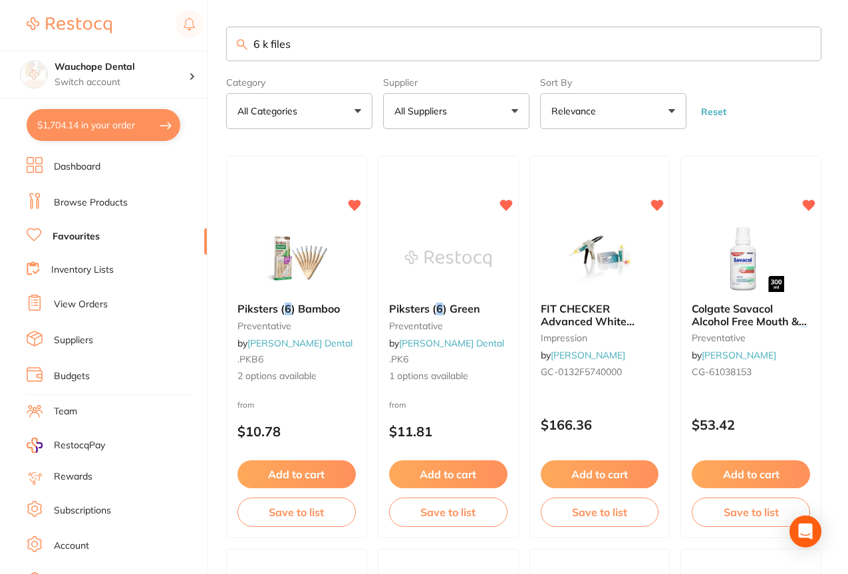
click at [261, 45] on input "6 k files" at bounding box center [523, 44] width 595 height 35
click at [260, 41] on input "k files" at bounding box center [523, 44] width 595 height 35
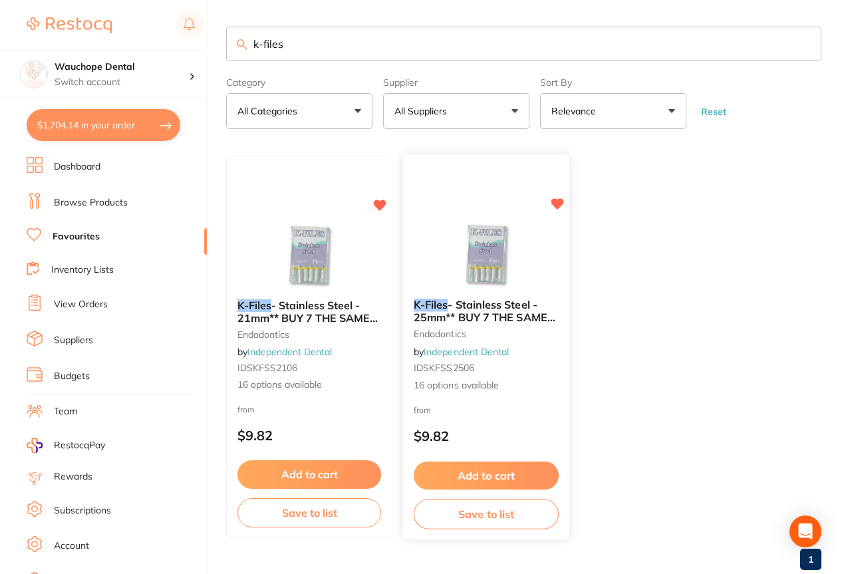
type input "k-files"
click at [481, 228] on img at bounding box center [485, 254] width 87 height 67
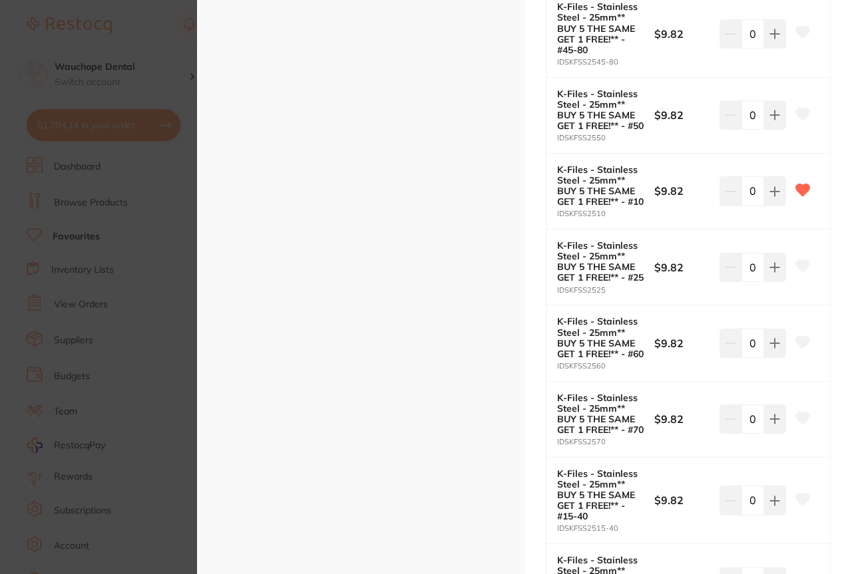
scroll to position [979, 0]
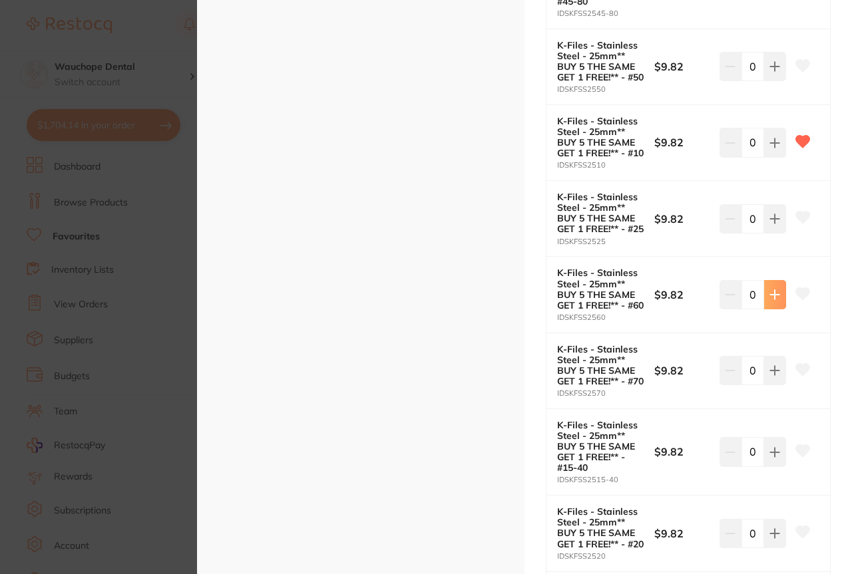
click at [770, 309] on button at bounding box center [775, 294] width 22 height 29
click at [725, 300] on icon at bounding box center [730, 294] width 11 height 11
type input "0"
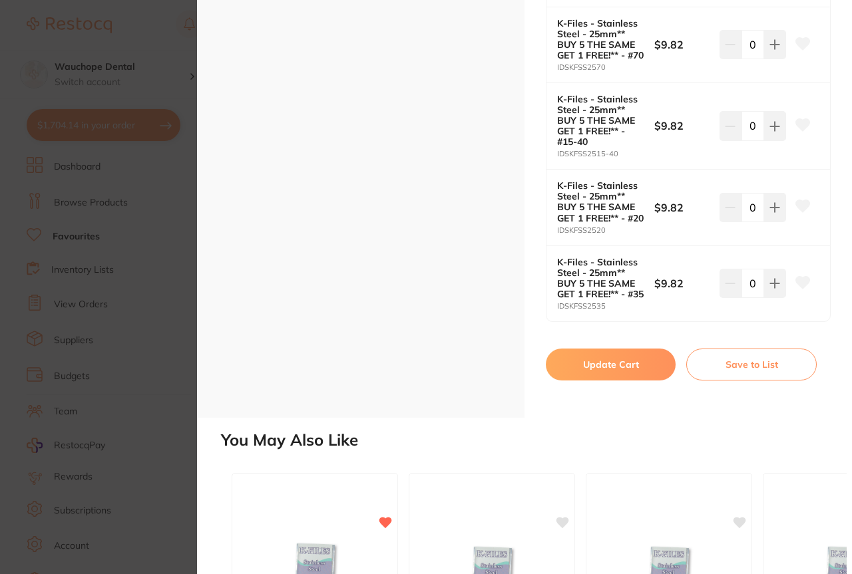
scroll to position [1311, 0]
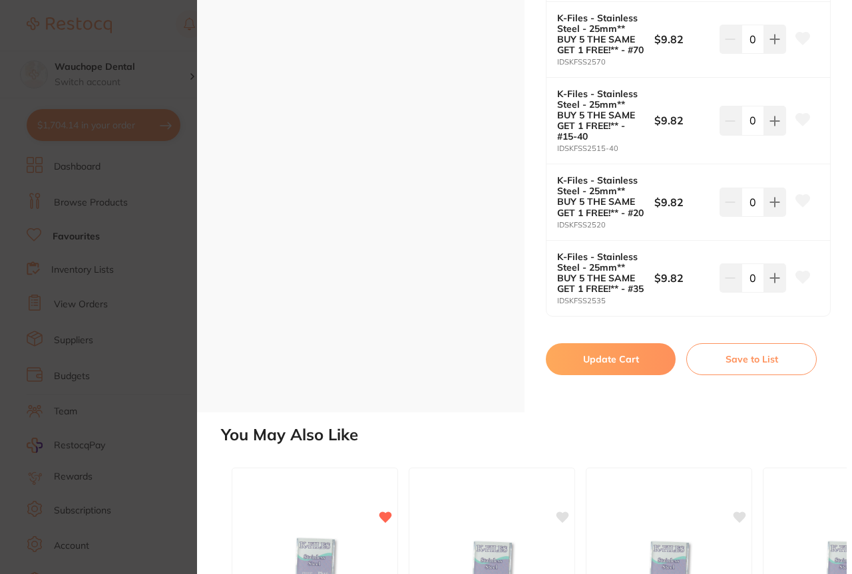
click at [65, 328] on section "K-Files - Stainless Steel - 25mm** BUY 7 THE SAME GET 3 FREE!** endodontics by …" at bounding box center [426, 287] width 852 height 574
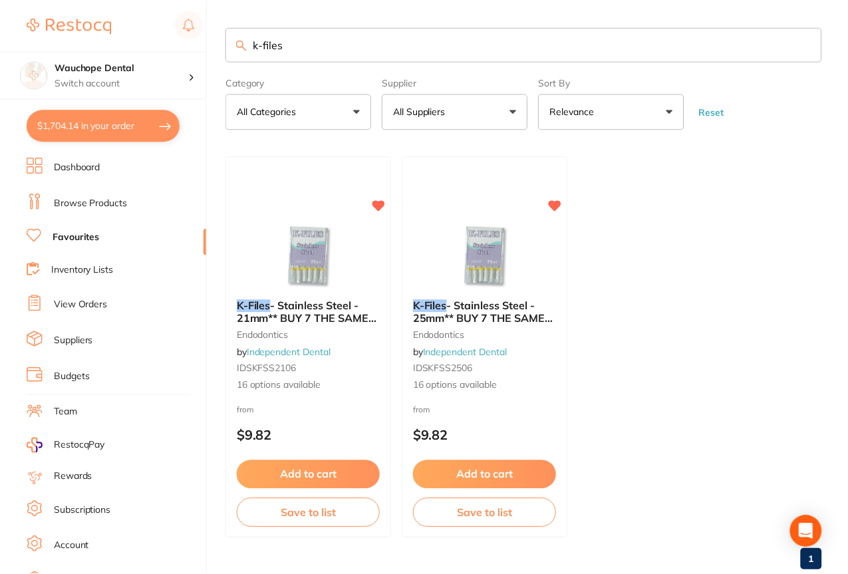
scroll to position [31, 0]
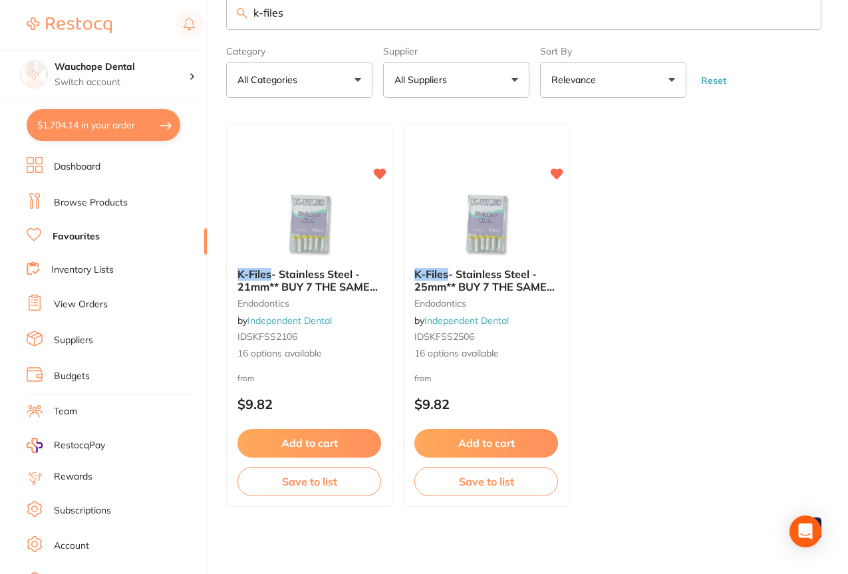
click at [252, 13] on input "k-files" at bounding box center [523, 12] width 595 height 35
type input "06 k-files"
click at [97, 196] on link "Browse Products" at bounding box center [91, 202] width 74 height 13
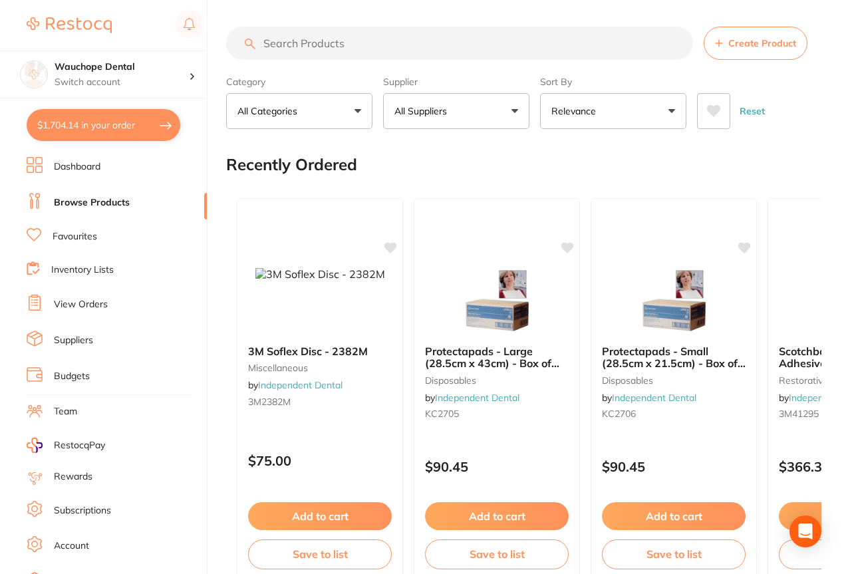
click at [426, 114] on p "All Suppliers" at bounding box center [424, 110] width 58 height 13
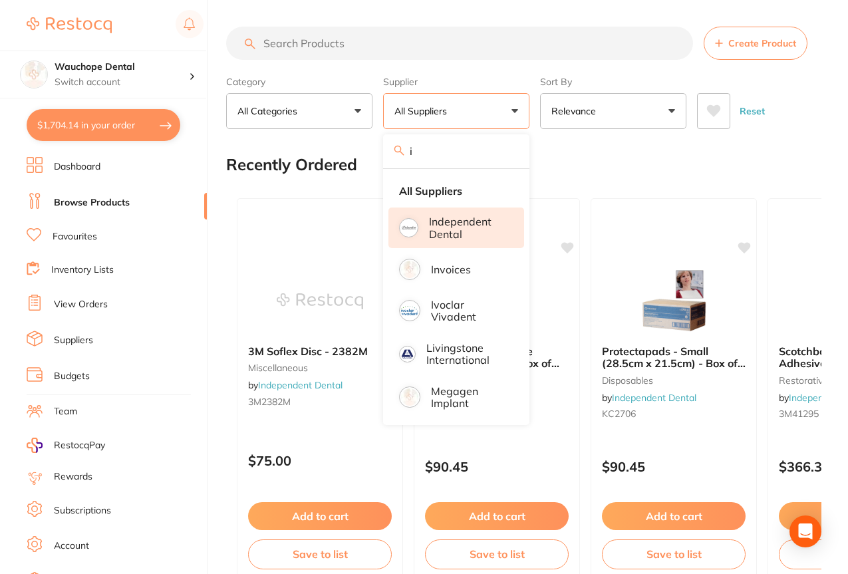
type input "i"
click at [426, 220] on li "Independent Dental" at bounding box center [457, 228] width 136 height 41
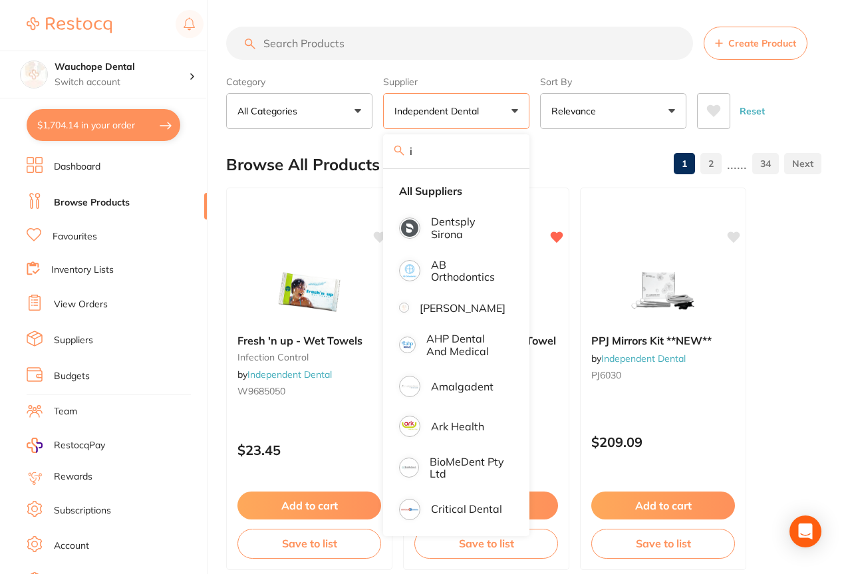
click at [300, 50] on input "search" at bounding box center [459, 43] width 467 height 33
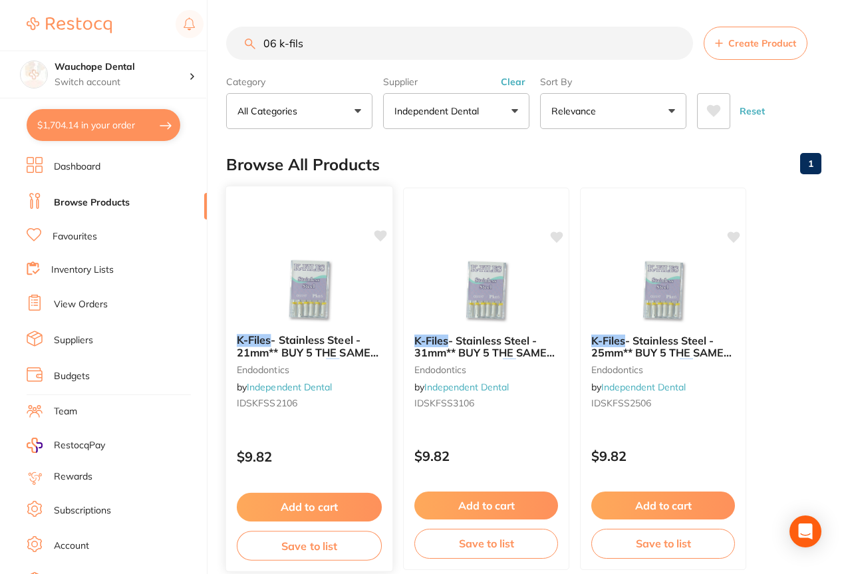
type input "06 k-fils"
click at [348, 288] on img at bounding box center [308, 289] width 87 height 67
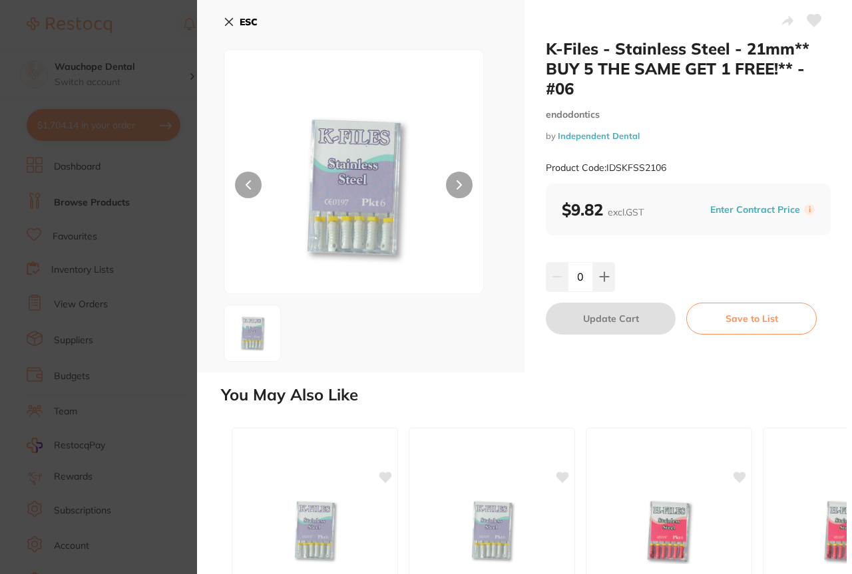
click at [198, 338] on div "ESC" at bounding box center [360, 186] width 327 height 373
click at [187, 341] on section "K-Files - Stainless Steel - 21mm** BUY 5 THE SAME GET 1 FREE!** - #06 endodonti…" at bounding box center [426, 287] width 852 height 574
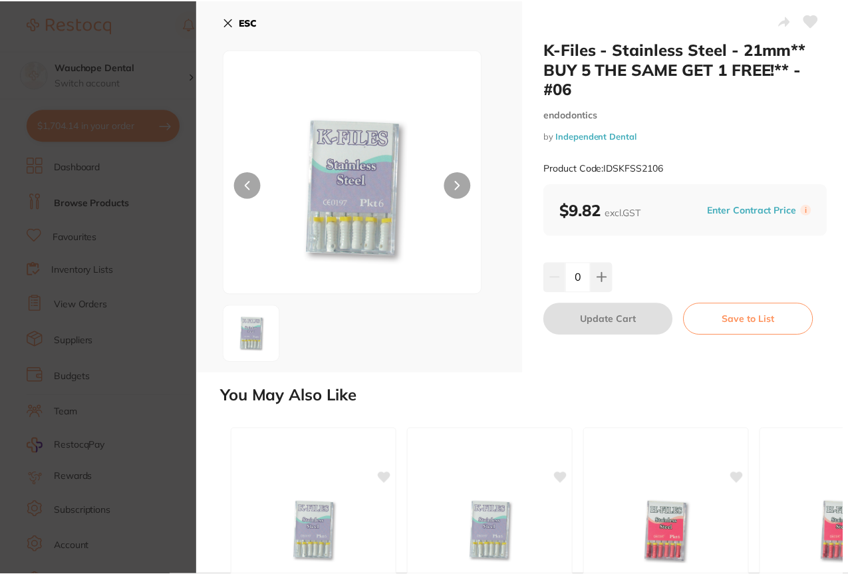
scroll to position [31, 0]
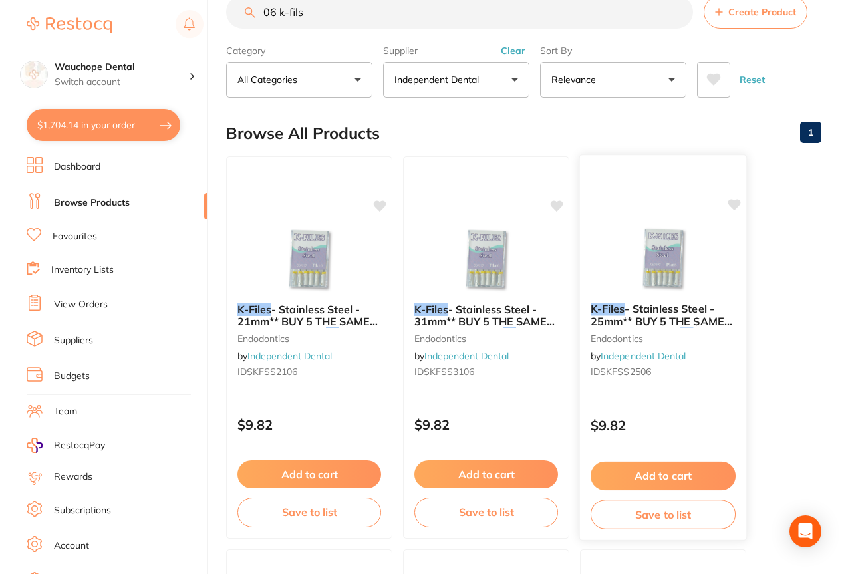
click at [661, 251] on img at bounding box center [662, 258] width 87 height 67
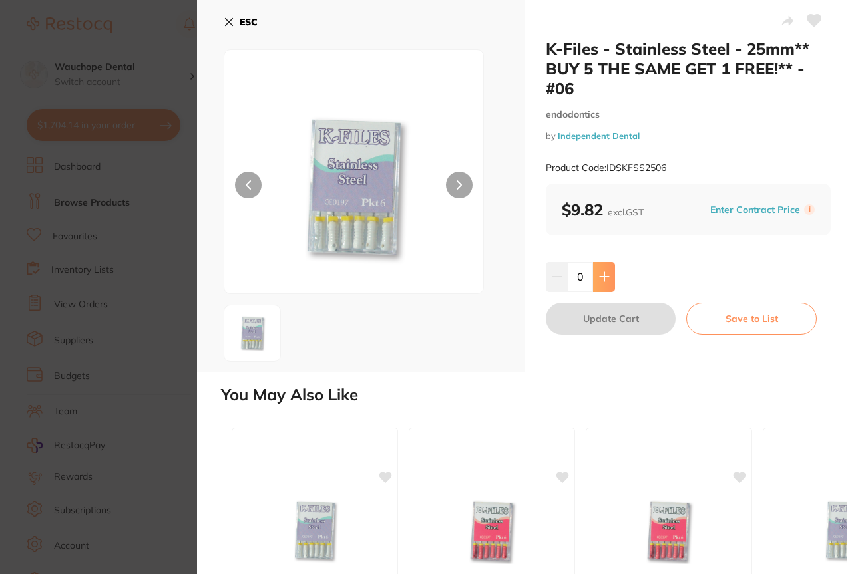
click at [601, 273] on icon at bounding box center [603, 277] width 9 height 9
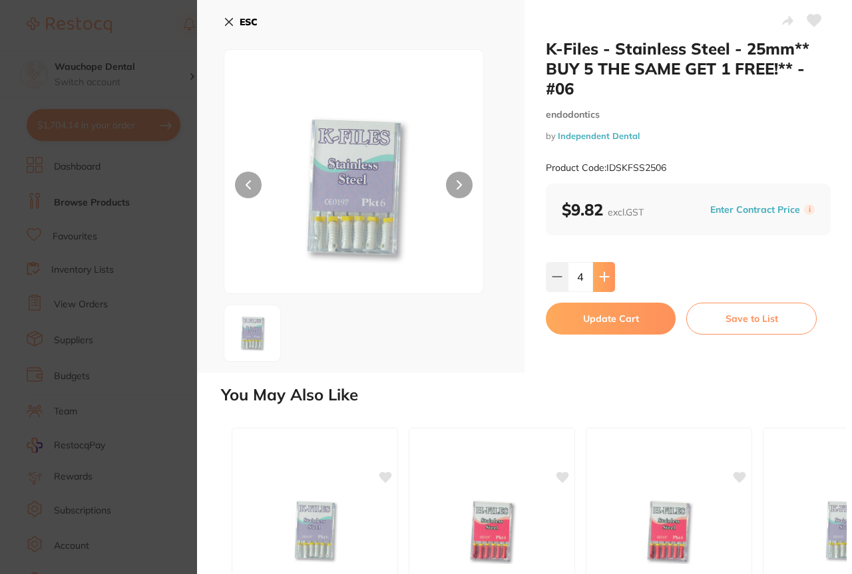
type input "5"
click at [603, 313] on button "Update Cart" at bounding box center [611, 319] width 130 height 32
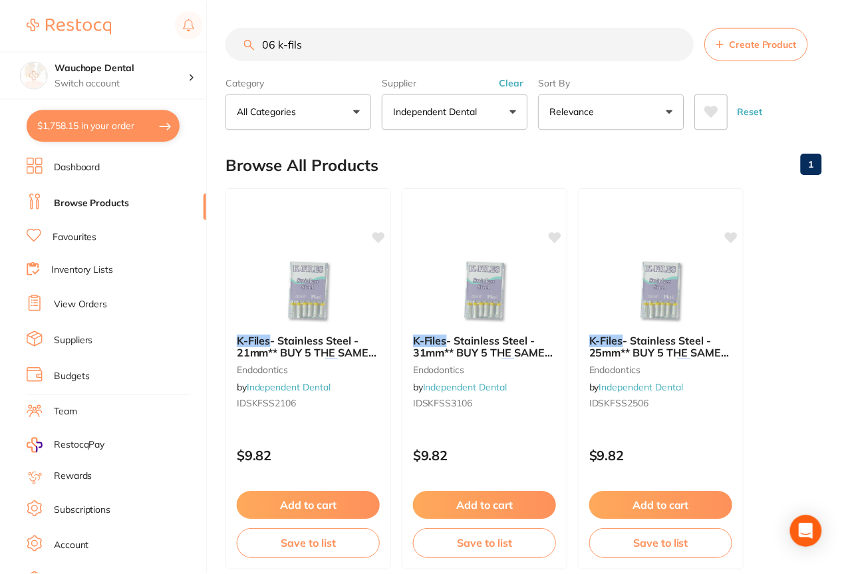
scroll to position [31, 0]
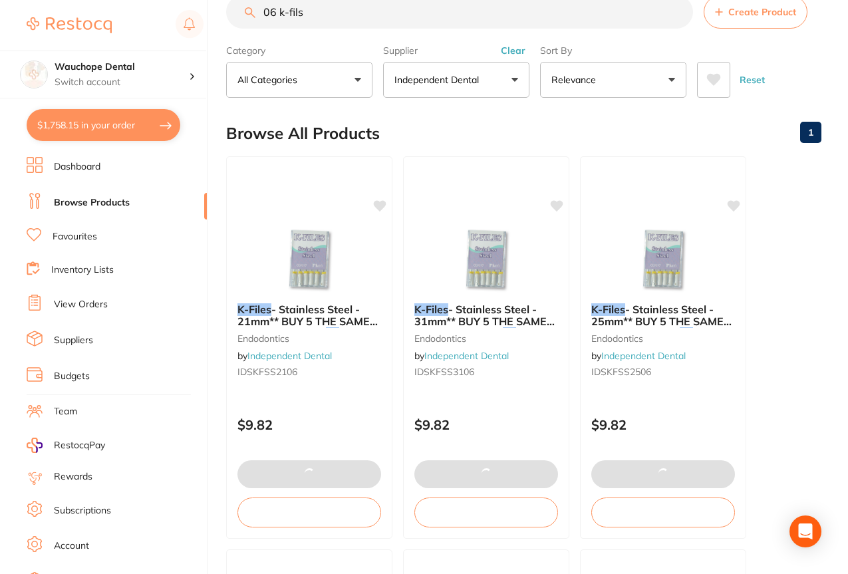
click at [327, 21] on input "06 k-fils" at bounding box center [459, 11] width 467 height 33
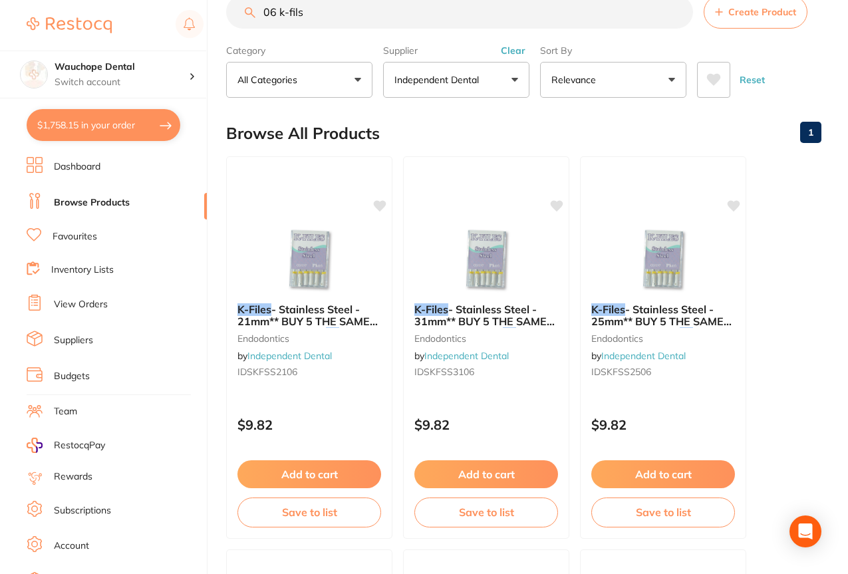
click at [327, 21] on input "06 k-fils" at bounding box center [459, 11] width 467 height 33
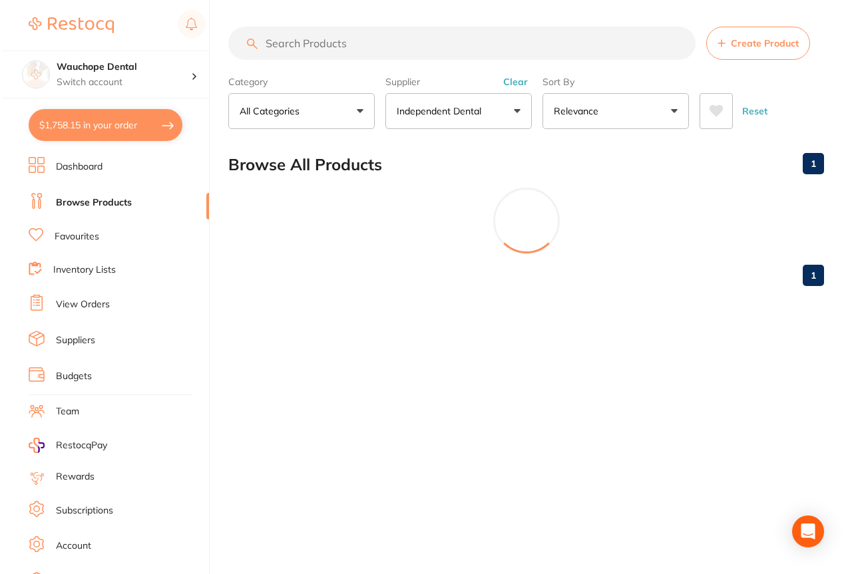
scroll to position [0, 0]
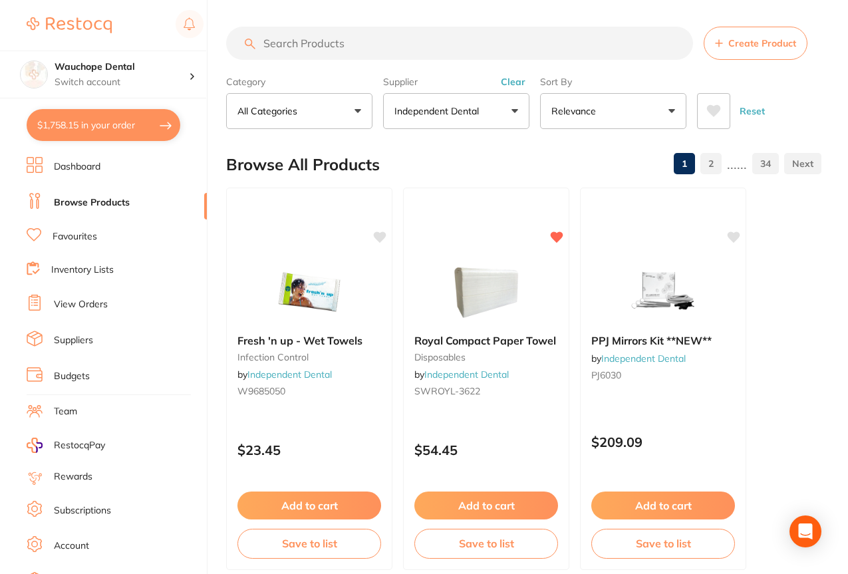
click at [81, 233] on link "Favourites" at bounding box center [75, 236] width 45 height 13
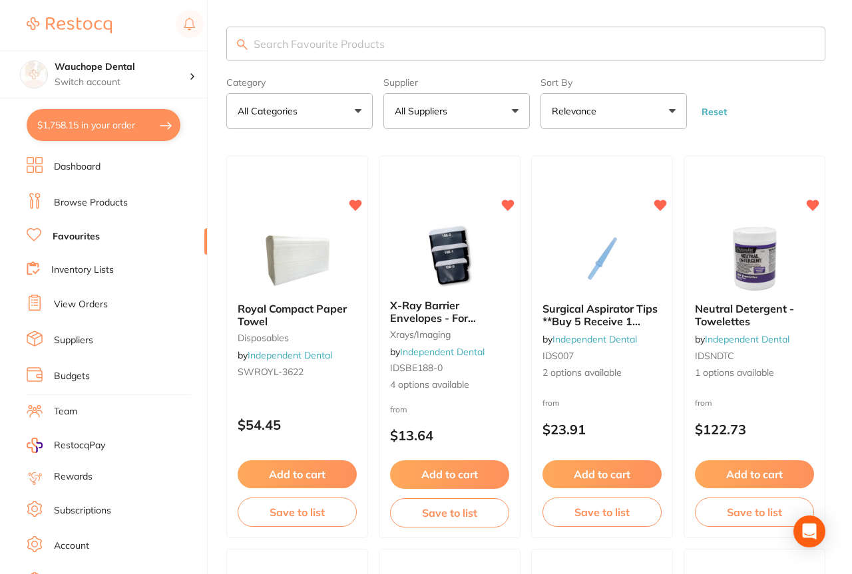
click at [297, 52] on input "search" at bounding box center [525, 44] width 599 height 35
type input "w"
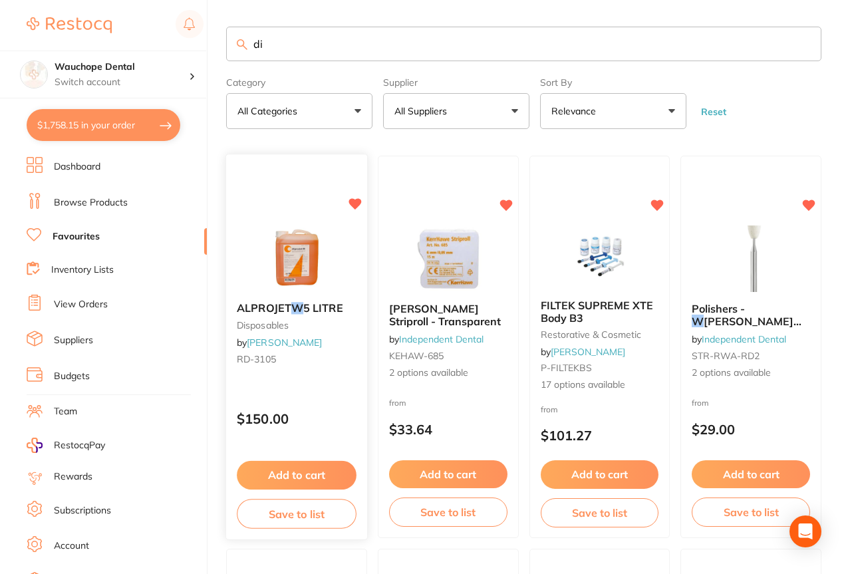
type input "di"
click at [302, 222] on div "ALPROJET W 5 LITRE disposables by Henry Schein Halas RD-3105 $150.00 Add to car…" at bounding box center [297, 347] width 142 height 387
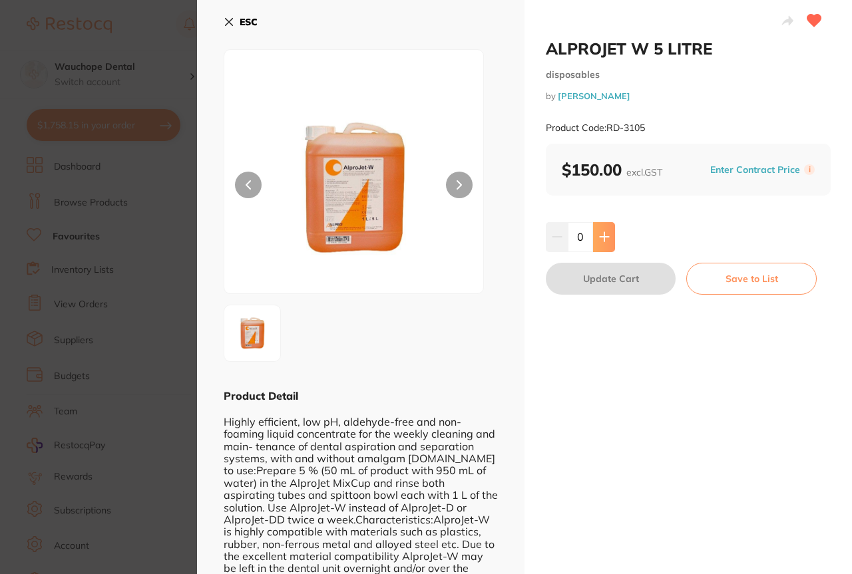
click at [610, 236] on button at bounding box center [604, 236] width 22 height 29
type input "1"
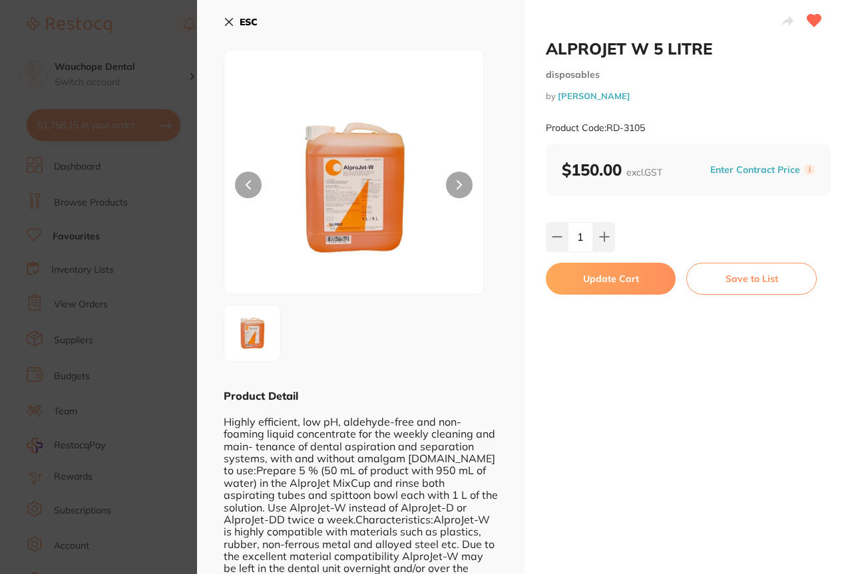
click at [607, 273] on button "Update Cart" at bounding box center [611, 279] width 130 height 32
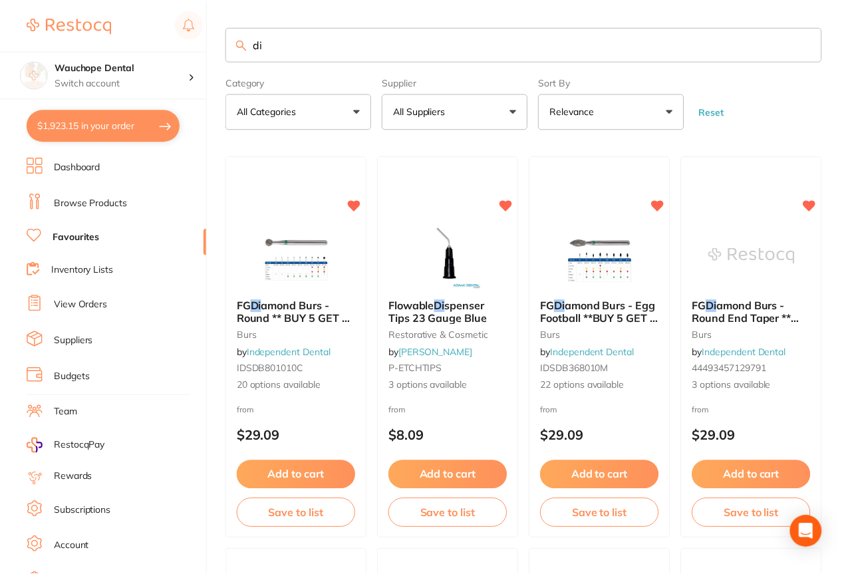
scroll to position [27, 0]
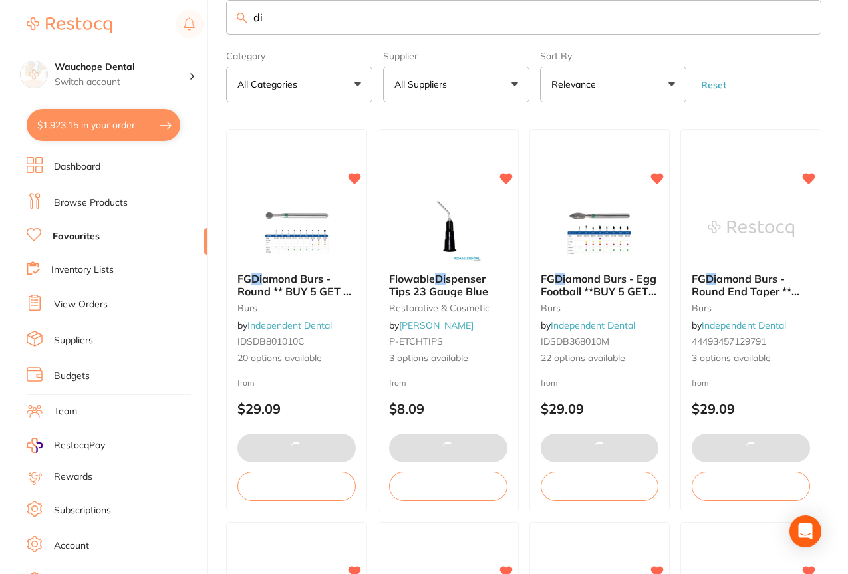
click at [389, 29] on input "di" at bounding box center [523, 17] width 595 height 35
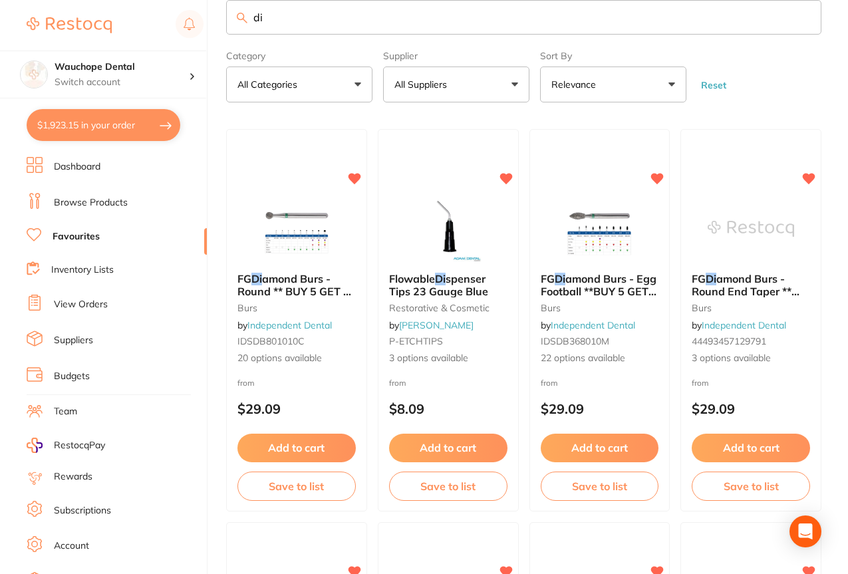
click at [389, 29] on input "di" at bounding box center [523, 17] width 595 height 35
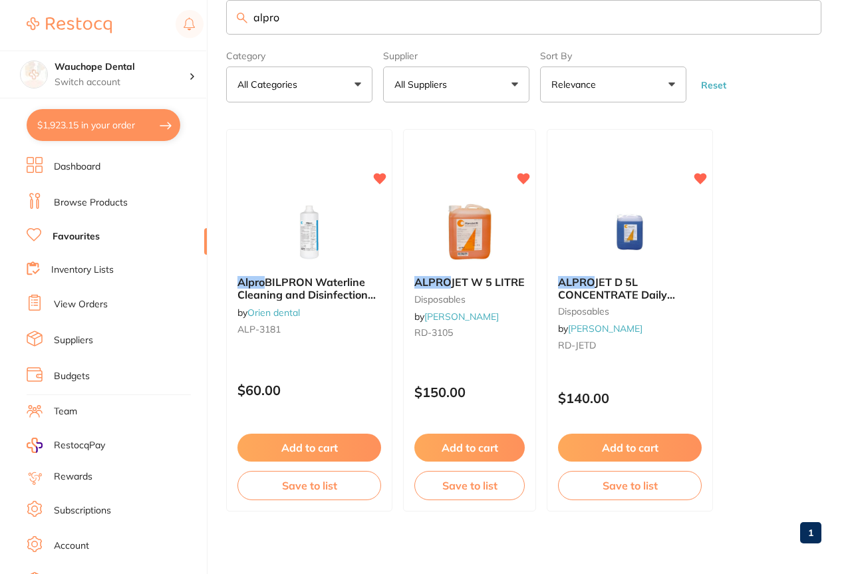
type input "alpro"
click at [613, 450] on button "Add to cart" at bounding box center [630, 448] width 144 height 28
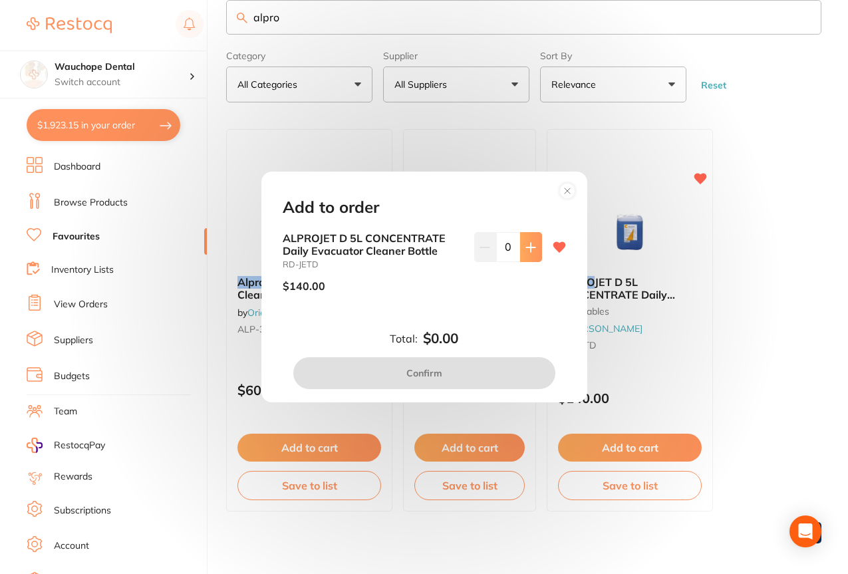
click at [526, 260] on button at bounding box center [531, 246] width 22 height 29
type input "1"
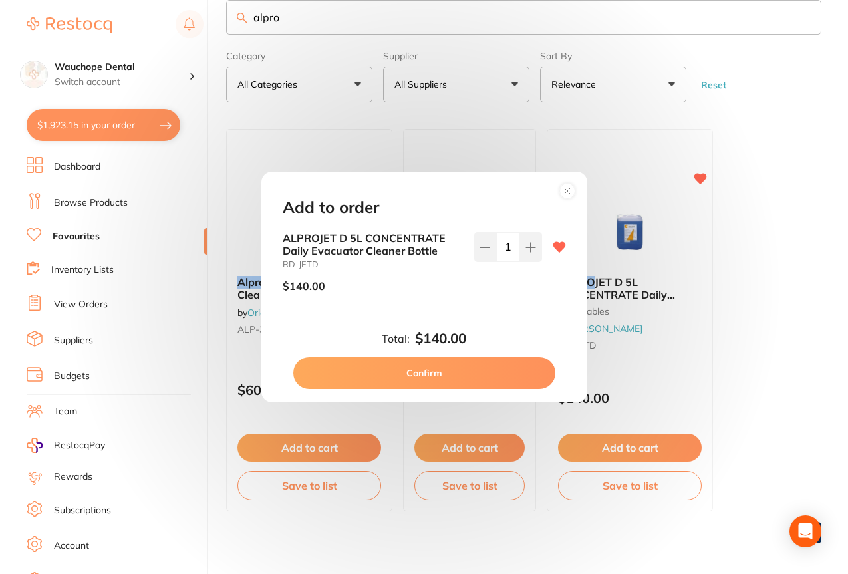
click at [471, 381] on button "Confirm" at bounding box center [424, 373] width 262 height 32
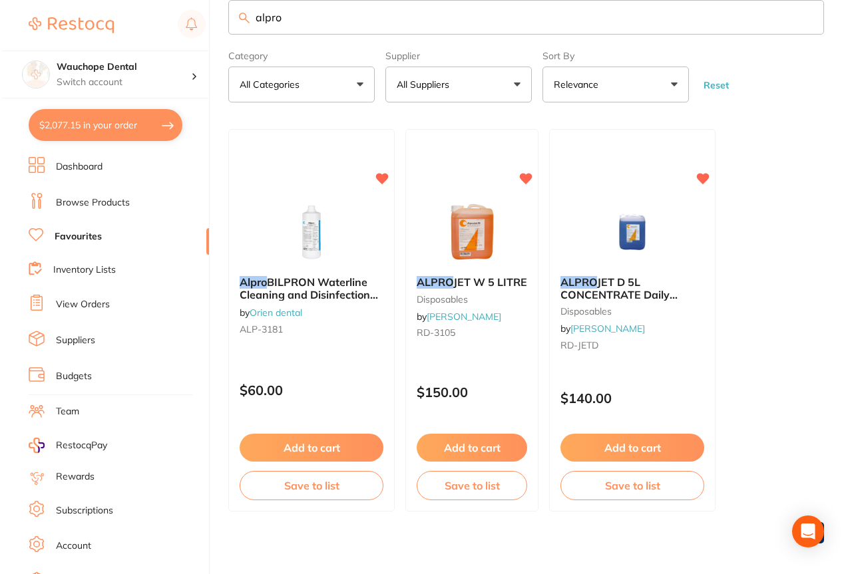
scroll to position [0, 0]
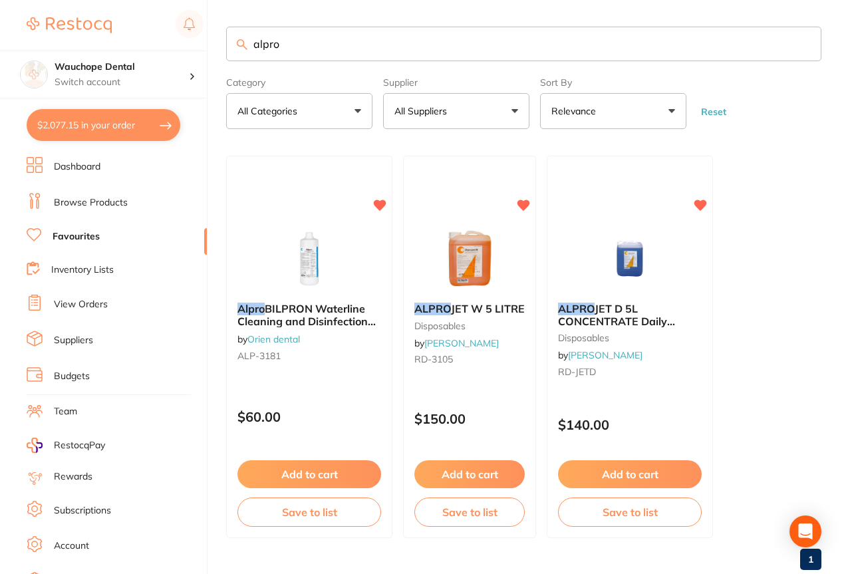
click at [467, 36] on input "alpro" at bounding box center [523, 44] width 595 height 35
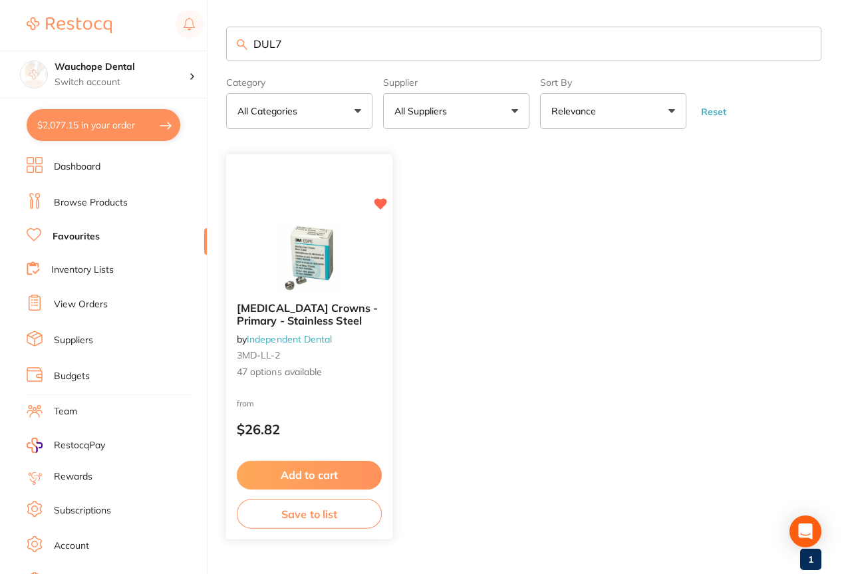
type input "DUL7"
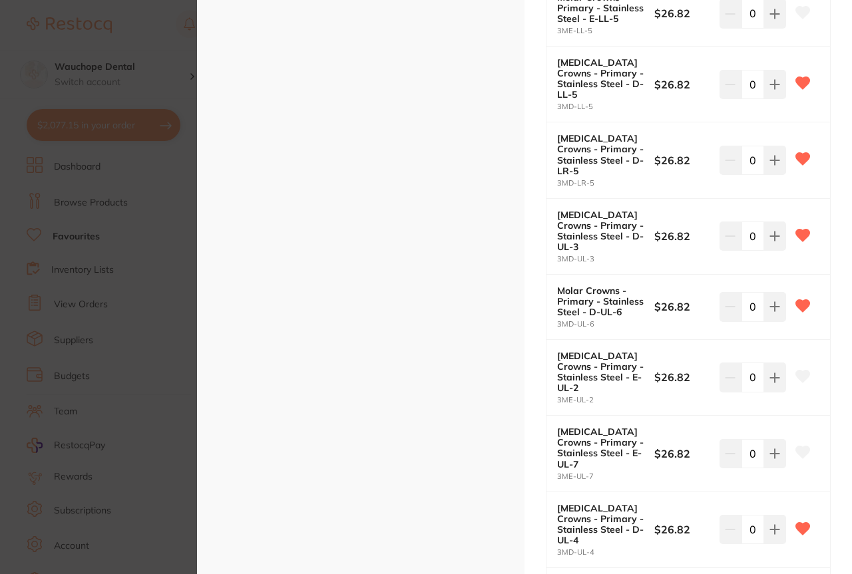
scroll to position [1815, 0]
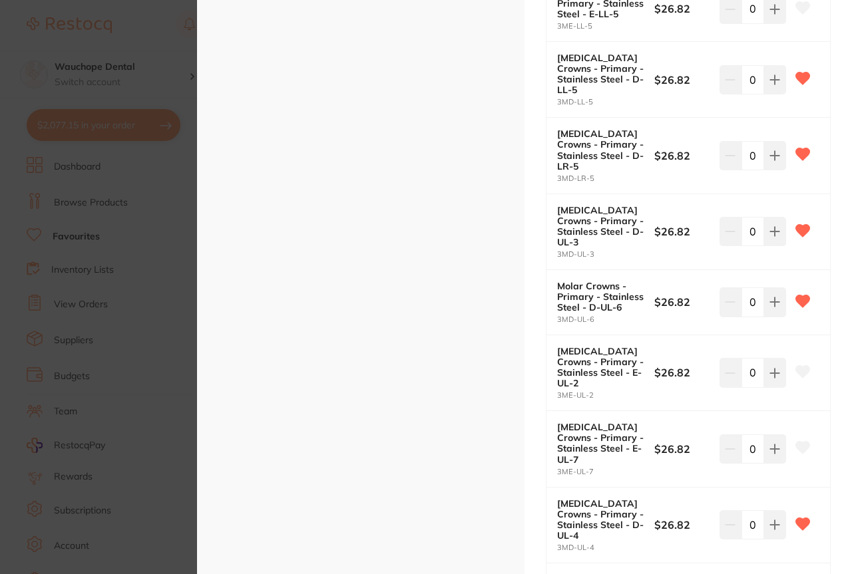
type input "1"
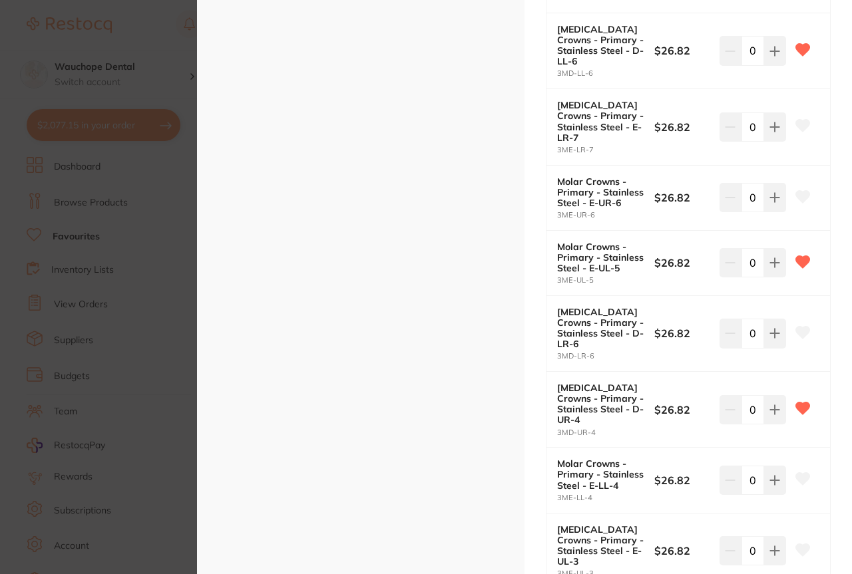
scroll to position [3122, 0]
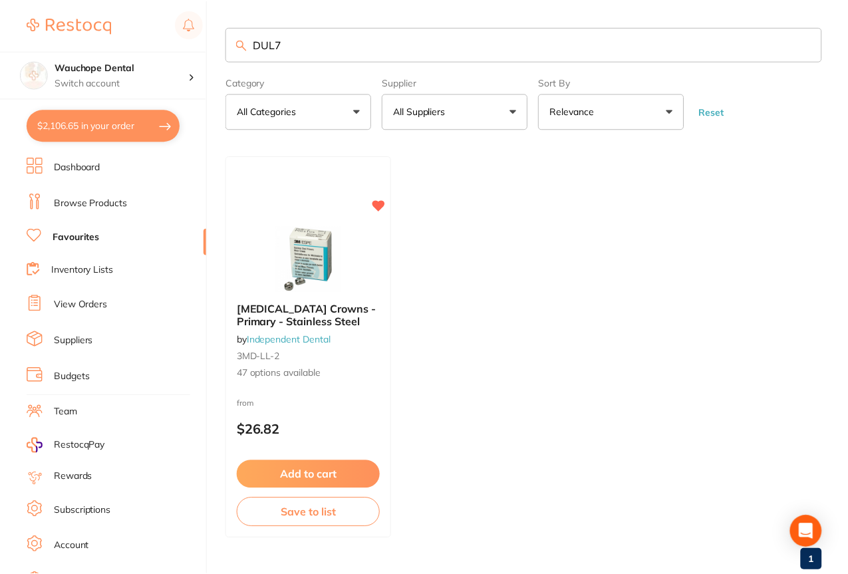
scroll to position [7, 0]
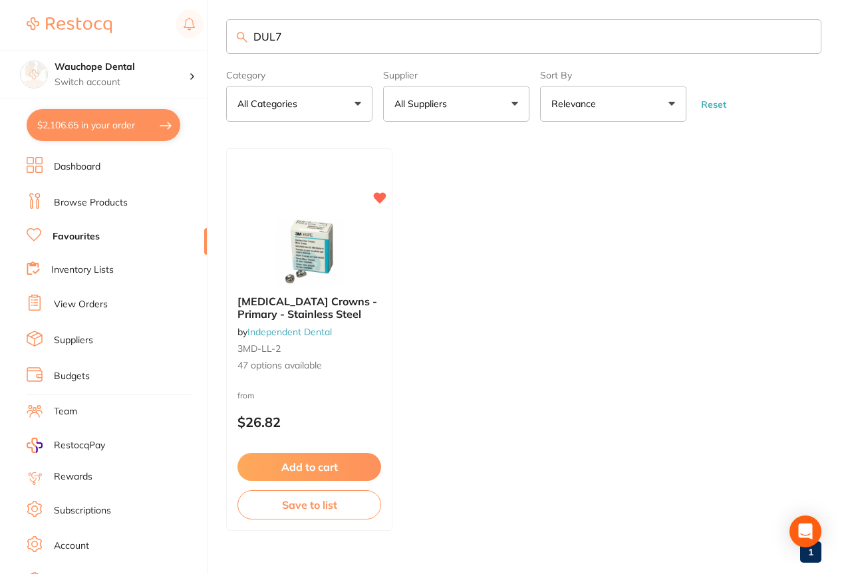
click at [301, 45] on input "DUL7" at bounding box center [523, 36] width 595 height 35
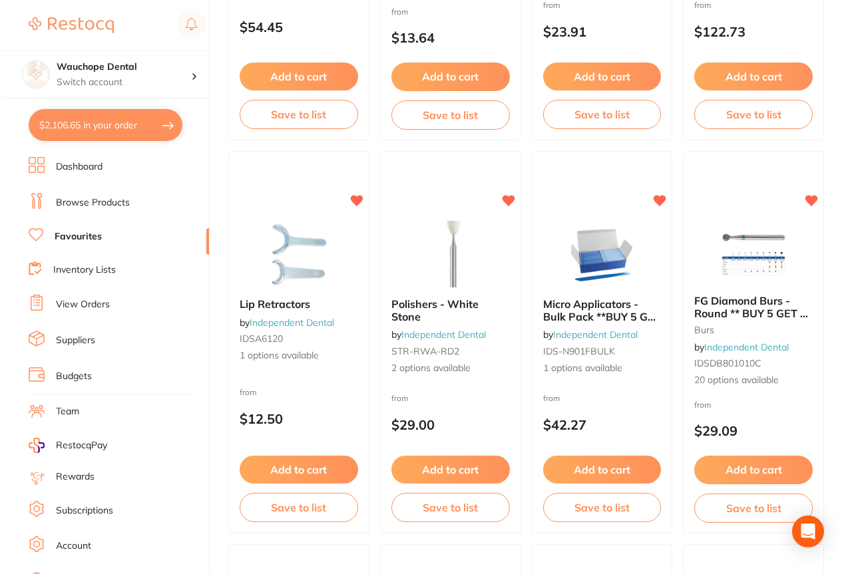
scroll to position [0, 0]
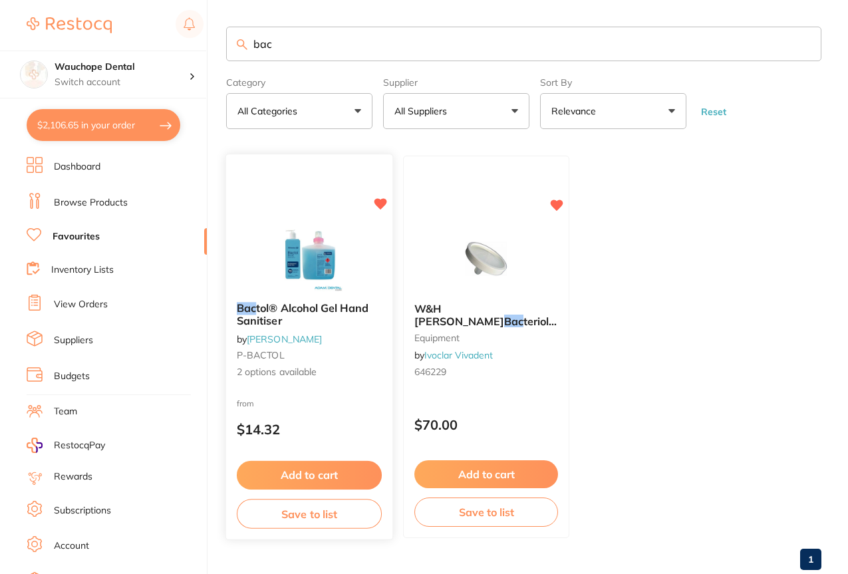
type input "bac"
click at [304, 252] on img at bounding box center [308, 258] width 87 height 67
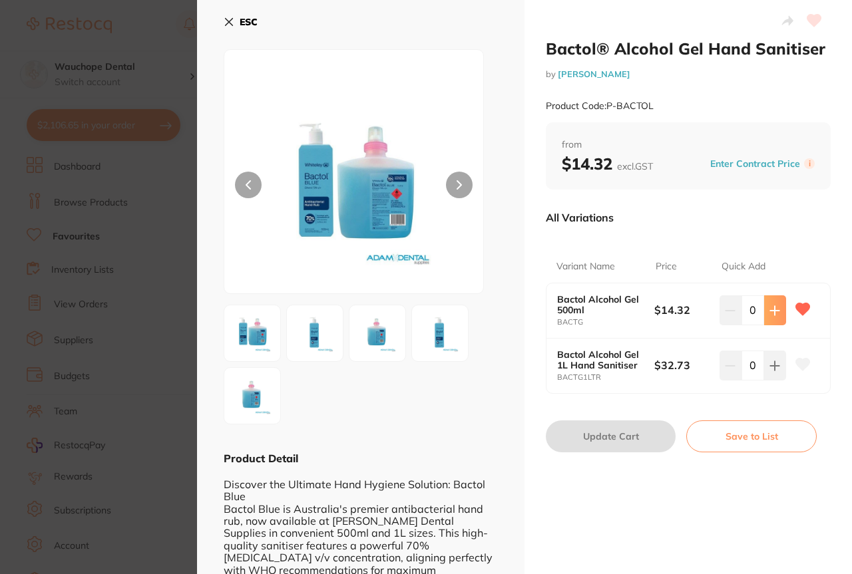
click at [777, 313] on button at bounding box center [775, 309] width 22 height 29
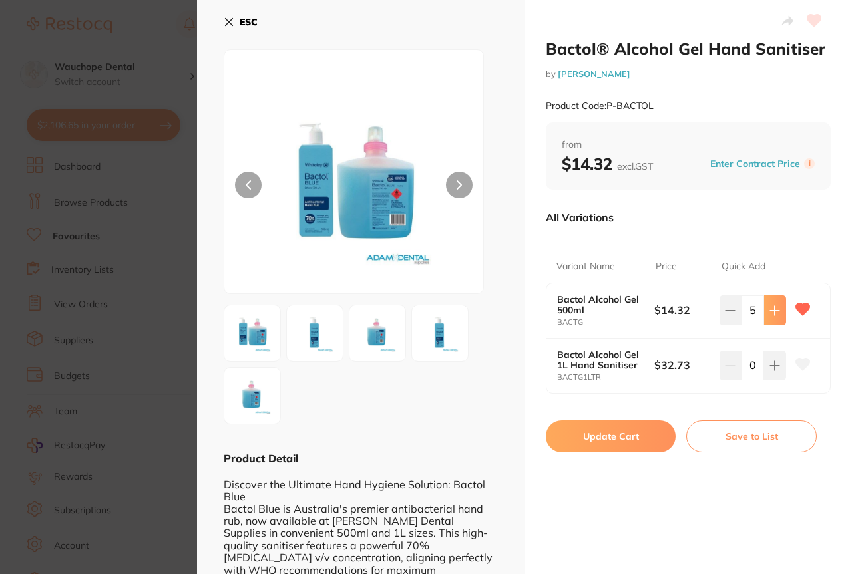
click at [777, 313] on button at bounding box center [775, 309] width 22 height 29
type input "6"
click at [590, 443] on button "Update Cart" at bounding box center [611, 436] width 130 height 32
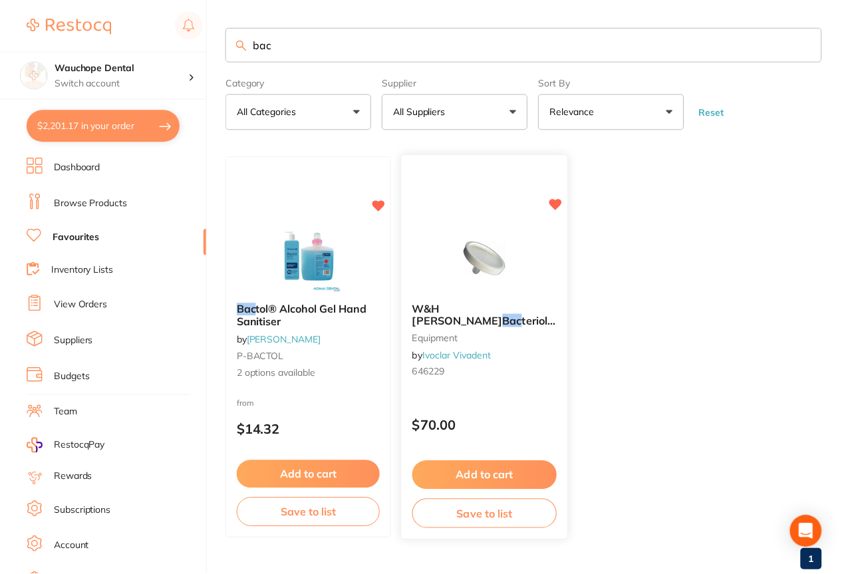
scroll to position [33, 0]
